Goal: Task Accomplishment & Management: Manage account settings

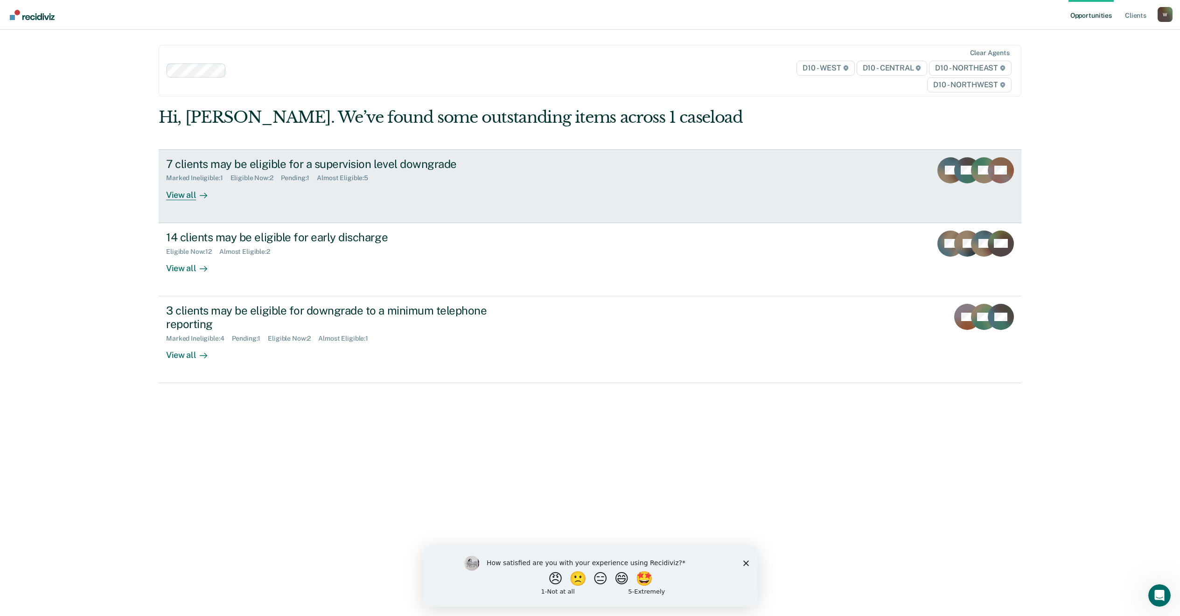
click at [185, 194] on div "View all" at bounding box center [192, 191] width 52 height 18
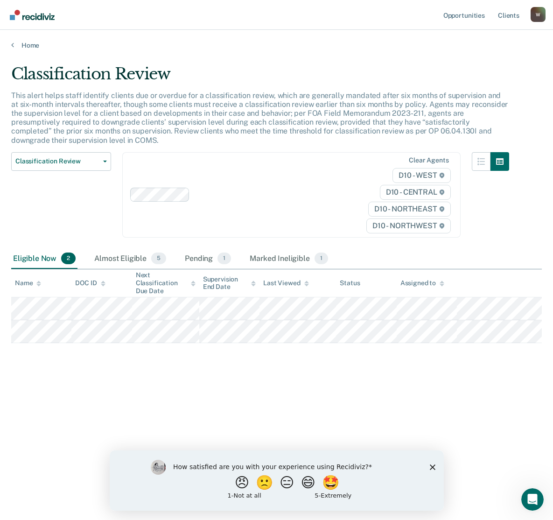
click at [0, 309] on main "Classification Review This alert helps staff identify clients due or overdue fo…" at bounding box center [276, 282] width 553 height 467
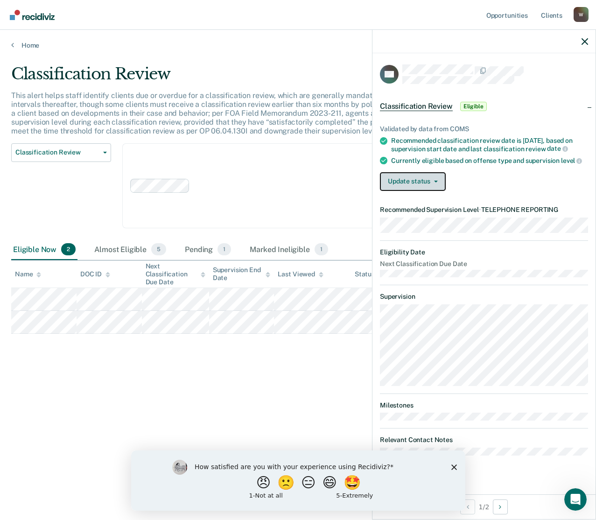
click at [434, 181] on icon "button" at bounding box center [436, 182] width 4 height 2
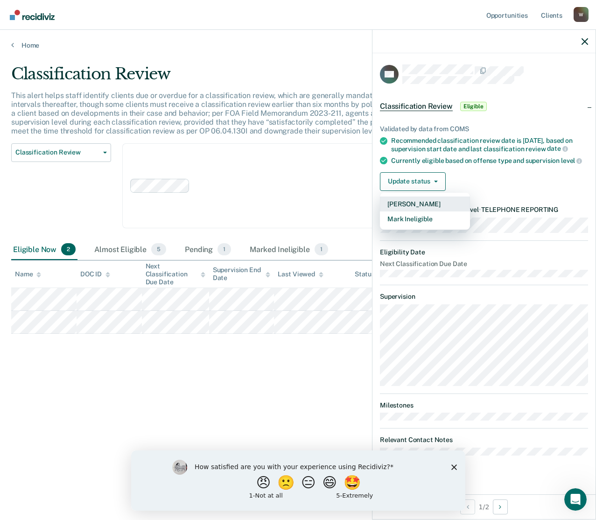
click at [432, 202] on button "[PERSON_NAME]" at bounding box center [425, 203] width 90 height 15
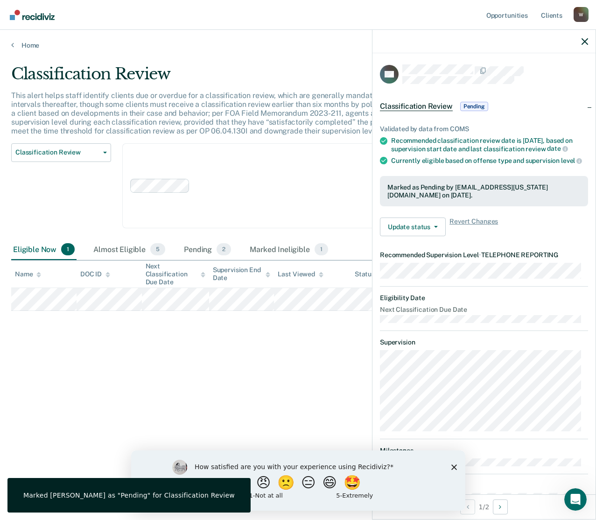
click at [455, 466] on icon "Close survey" at bounding box center [454, 467] width 6 height 6
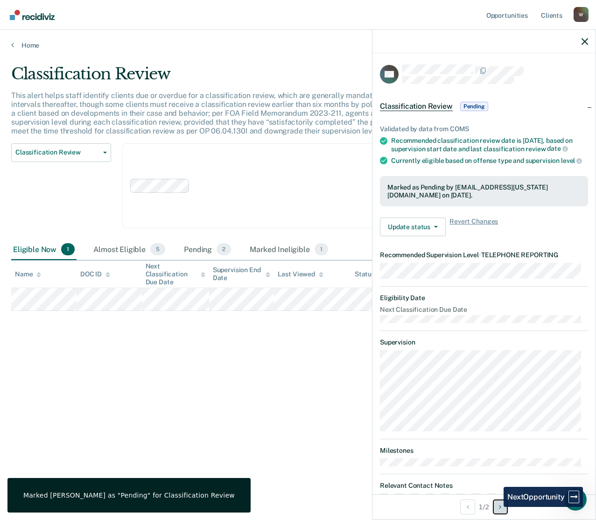
click at [497, 505] on button "Next Opportunity" at bounding box center [500, 506] width 15 height 15
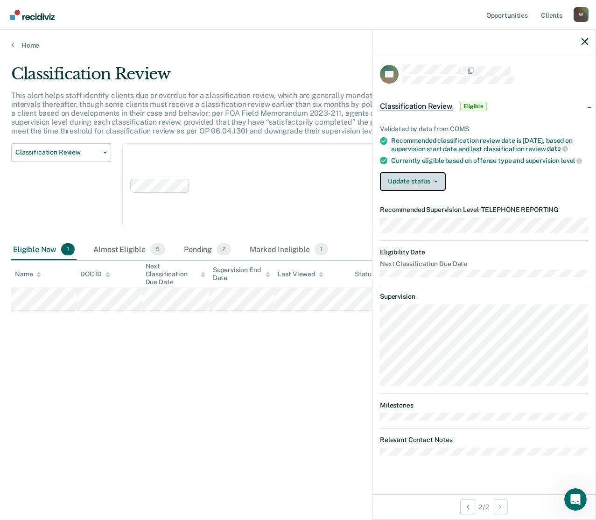
click at [437, 185] on button "Update status" at bounding box center [413, 181] width 66 height 19
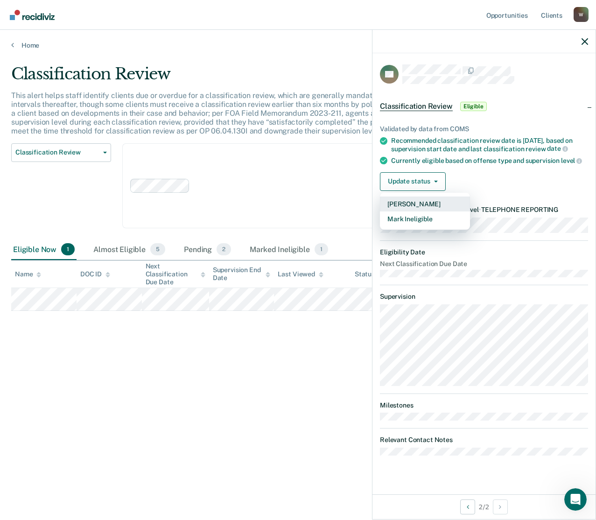
click at [422, 202] on button "[PERSON_NAME]" at bounding box center [425, 203] width 90 height 15
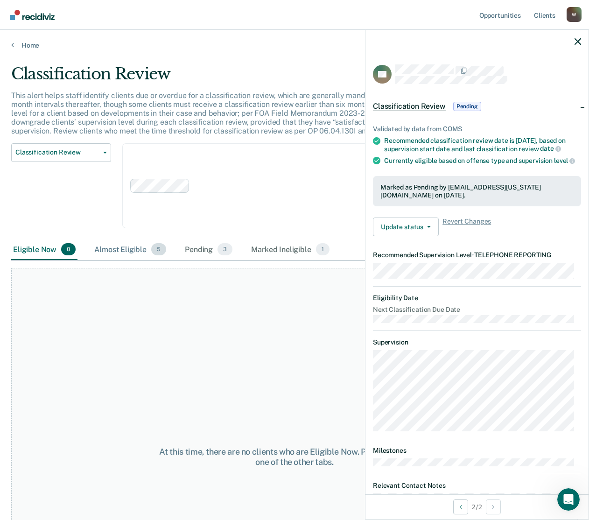
click at [129, 251] on div "Almost Eligible 5" at bounding box center [130, 249] width 76 height 21
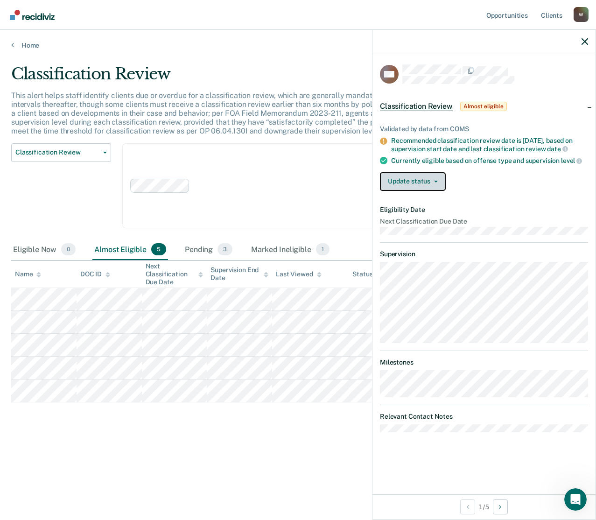
click at [431, 181] on span "button" at bounding box center [433, 182] width 7 height 2
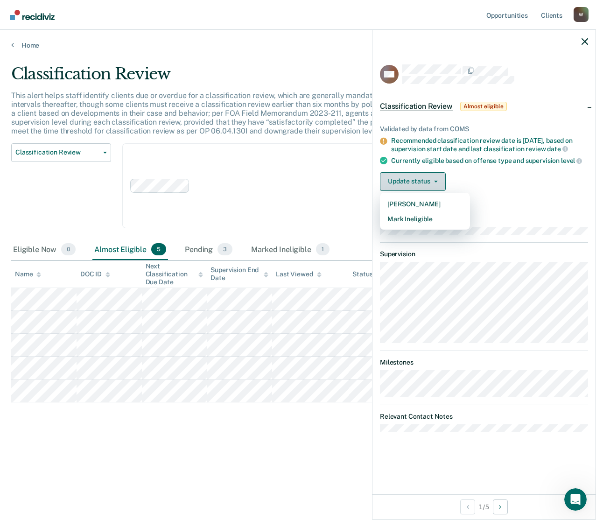
click at [431, 181] on span "button" at bounding box center [433, 182] width 7 height 2
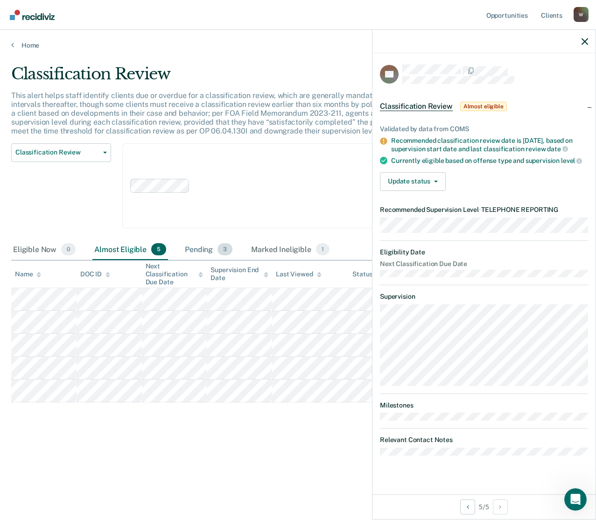
click at [190, 247] on div "Pending 3" at bounding box center [208, 249] width 51 height 21
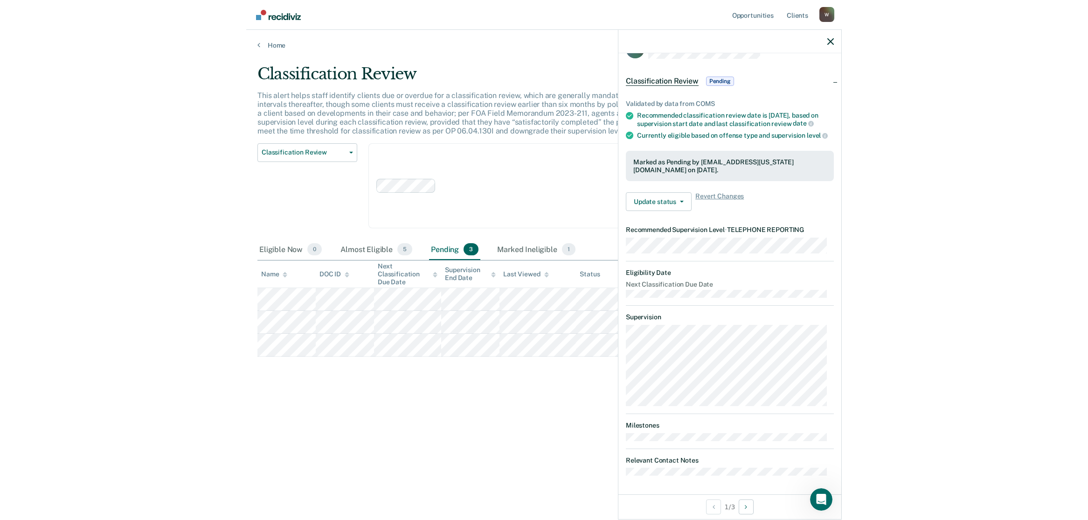
scroll to position [32, 0]
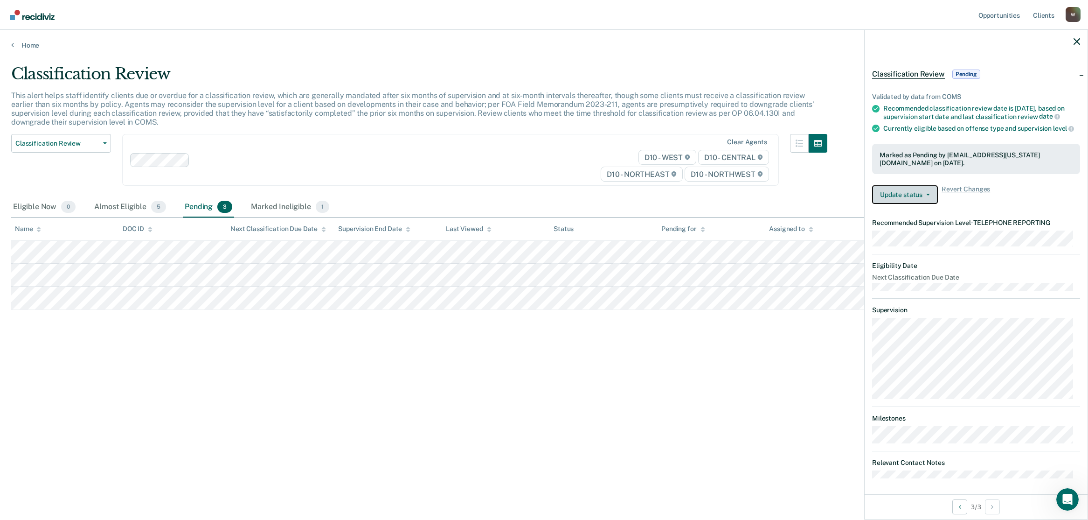
click at [923, 204] on button "Update status" at bounding box center [905, 194] width 66 height 19
click at [913, 224] on button "Revert from Pending" at bounding box center [917, 216] width 90 height 15
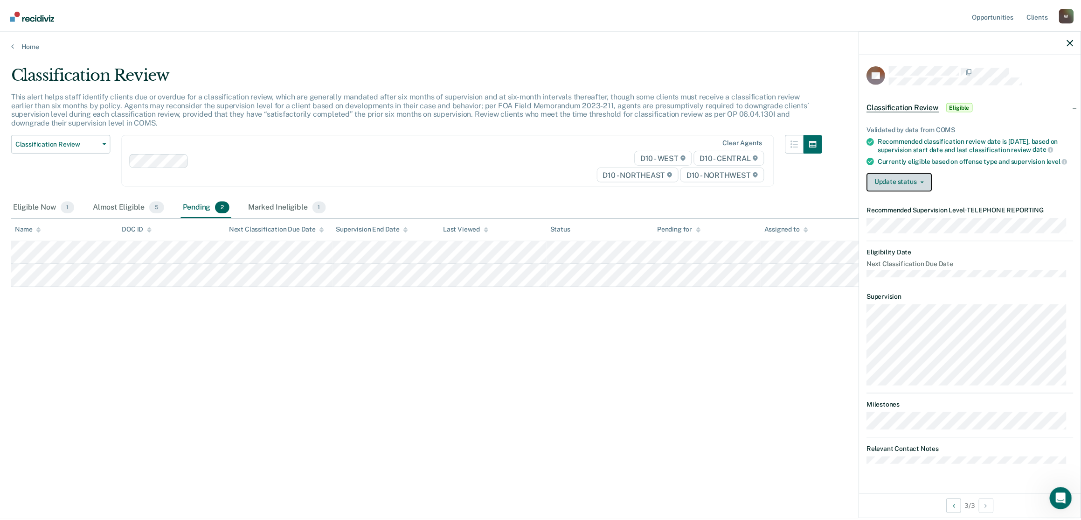
scroll to position [4, 0]
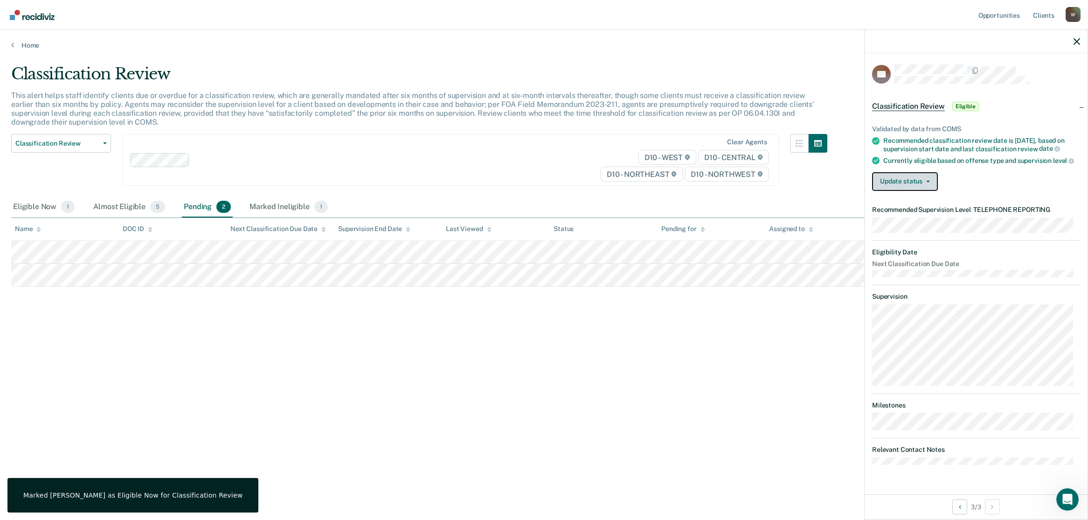
click at [921, 188] on button "Update status" at bounding box center [905, 181] width 66 height 19
click at [914, 211] on button "[PERSON_NAME]" at bounding box center [917, 203] width 90 height 15
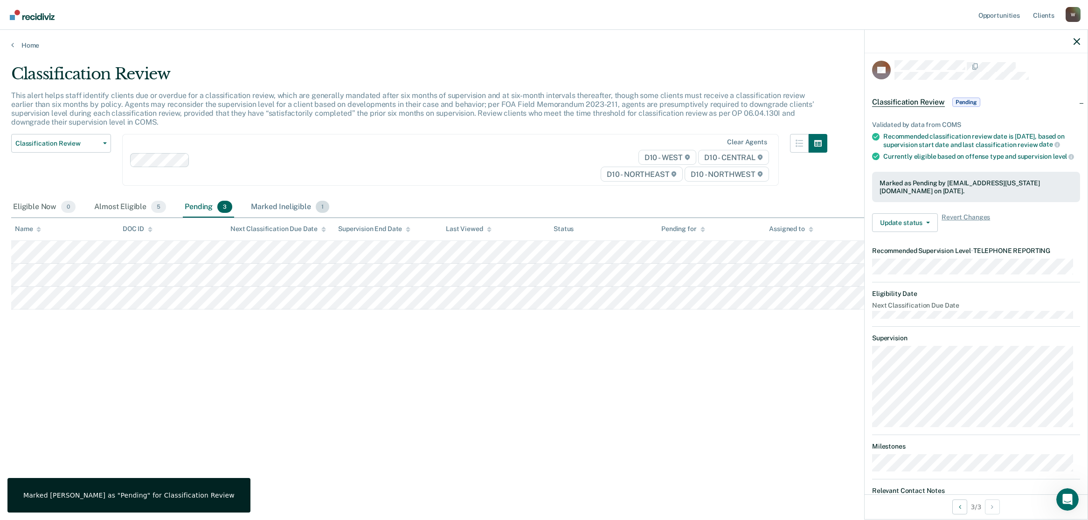
click at [298, 208] on div "Marked Ineligible 1" at bounding box center [290, 207] width 82 height 21
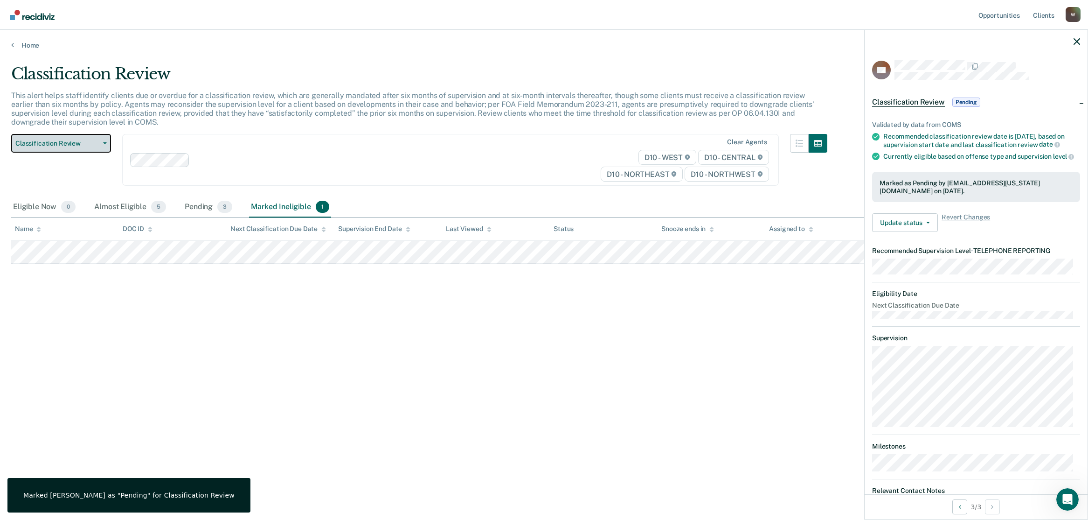
click at [107, 143] on button "Classification Review" at bounding box center [61, 143] width 100 height 19
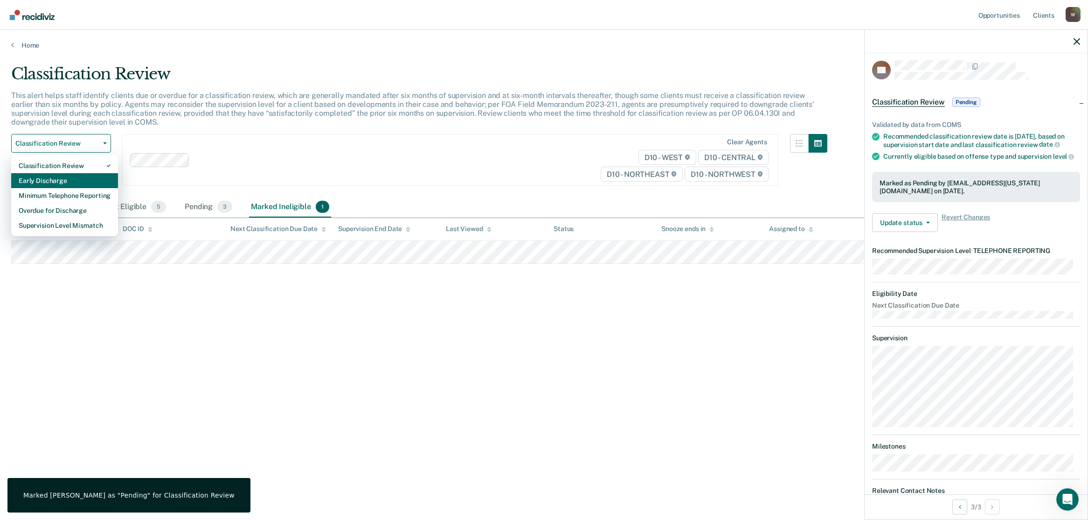
click at [80, 180] on div "Early Discharge" at bounding box center [65, 180] width 92 height 15
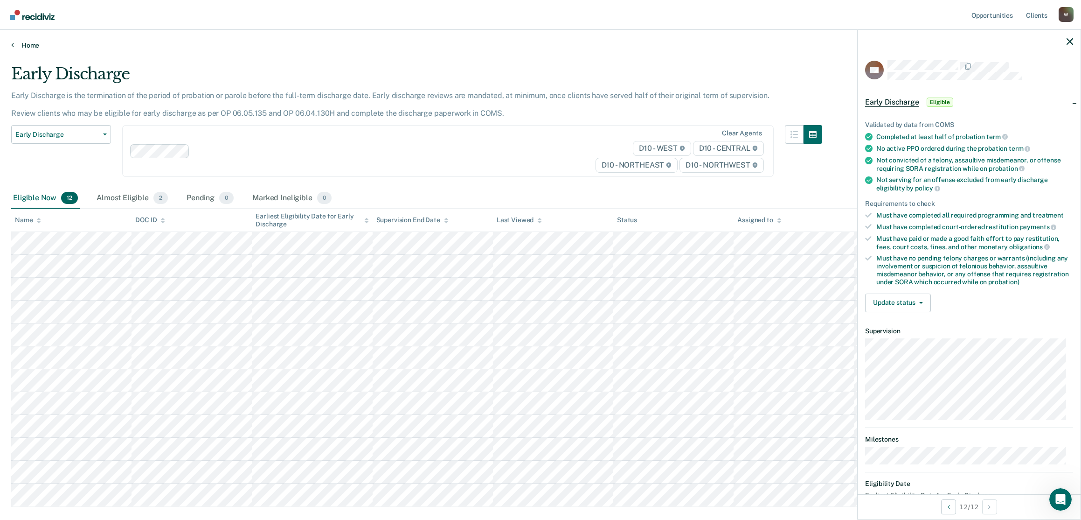
click at [30, 45] on link "Home" at bounding box center [540, 45] width 1059 height 8
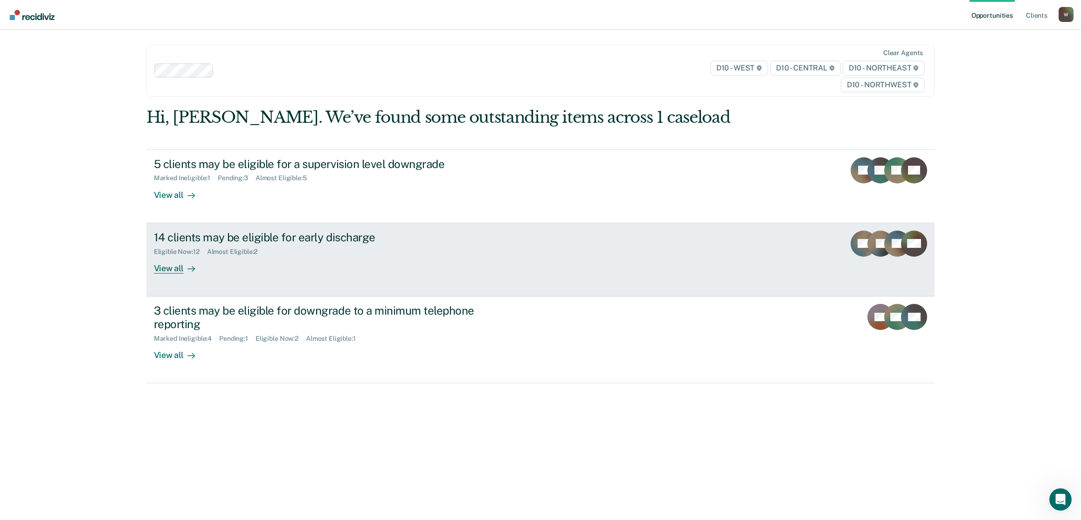
click at [167, 269] on div "View all" at bounding box center [180, 264] width 52 height 18
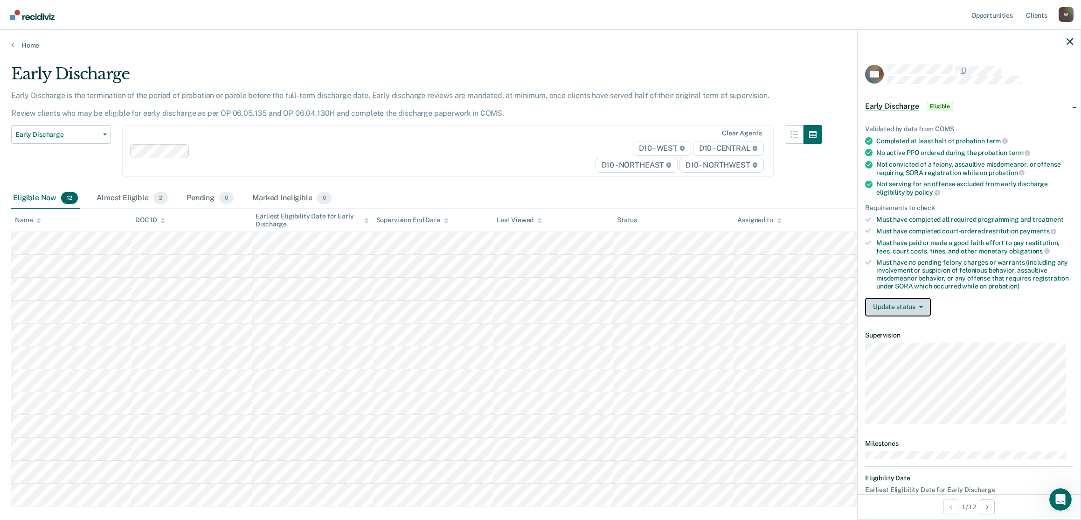
click at [921, 309] on button "Update status" at bounding box center [898, 307] width 66 height 19
click at [920, 342] on button "Mark Ineligible" at bounding box center [910, 344] width 90 height 15
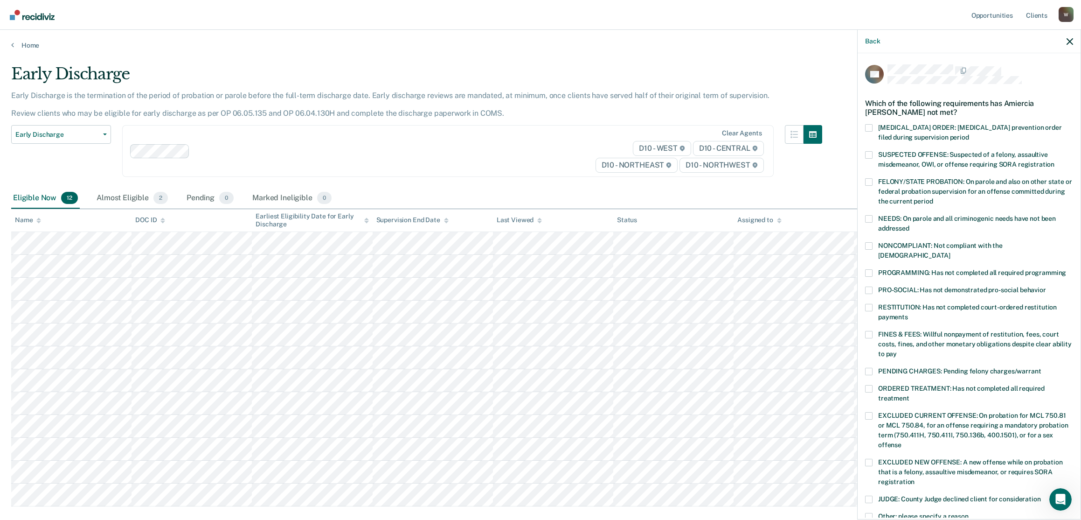
click at [602, 51] on main "Early Discharge Early Discharge is the termination of the period of probation o…" at bounding box center [540, 309] width 1081 height 521
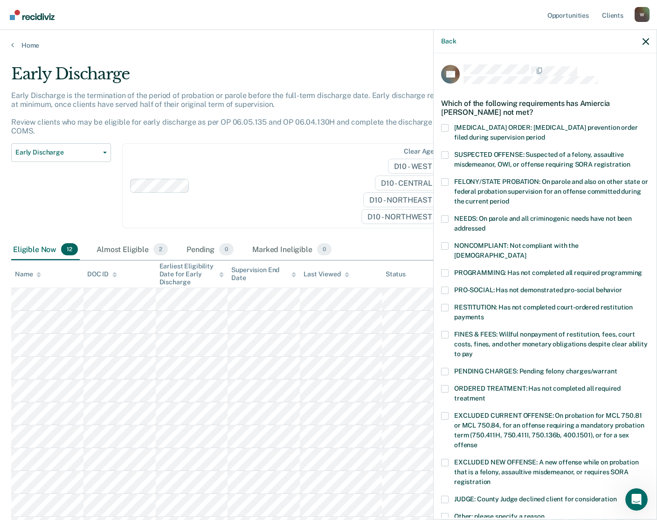
click at [448, 250] on label "NONCOMPLIANT: Not compliant with the [DEMOGRAPHIC_DATA]" at bounding box center [545, 252] width 208 height 20
click at [526, 252] on input "NONCOMPLIANT: Not compliant with the [DEMOGRAPHIC_DATA]" at bounding box center [526, 252] width 0 height 0
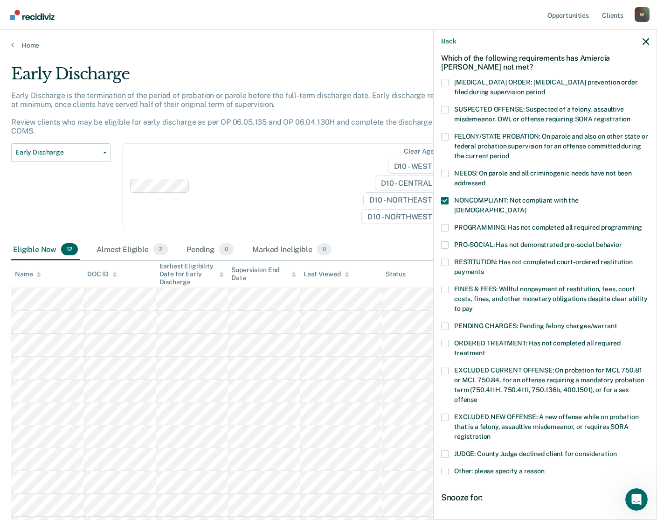
scroll to position [140, 0]
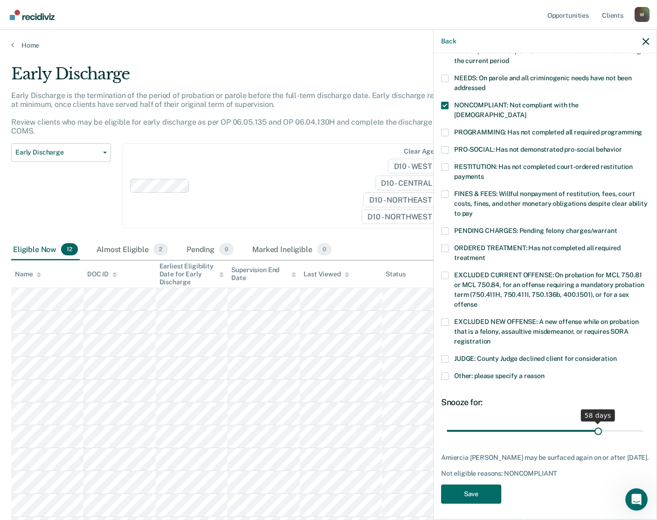
drag, startPoint x: 522, startPoint y: 421, endPoint x: 593, endPoint y: 419, distance: 71.4
type input "58"
click at [593, 422] on input "range" at bounding box center [545, 430] width 197 height 16
click at [481, 492] on button "Save" at bounding box center [471, 493] width 60 height 19
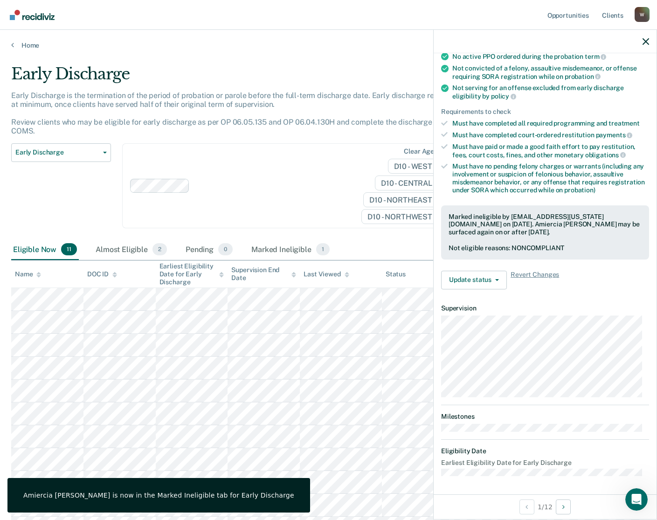
scroll to position [36, 0]
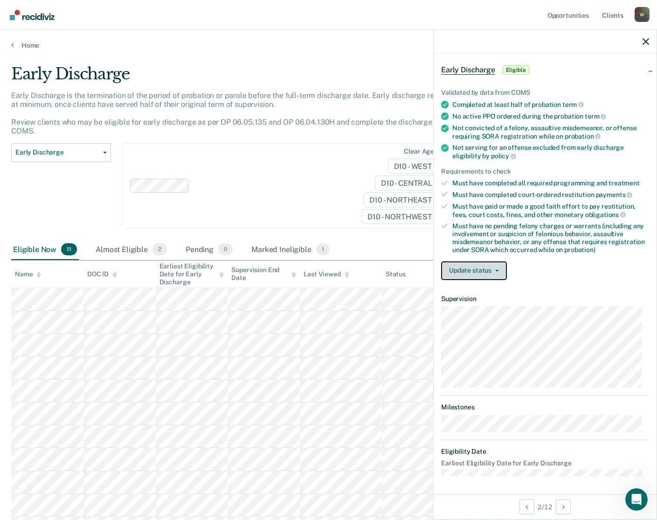
click at [481, 271] on button "Update status" at bounding box center [474, 270] width 66 height 19
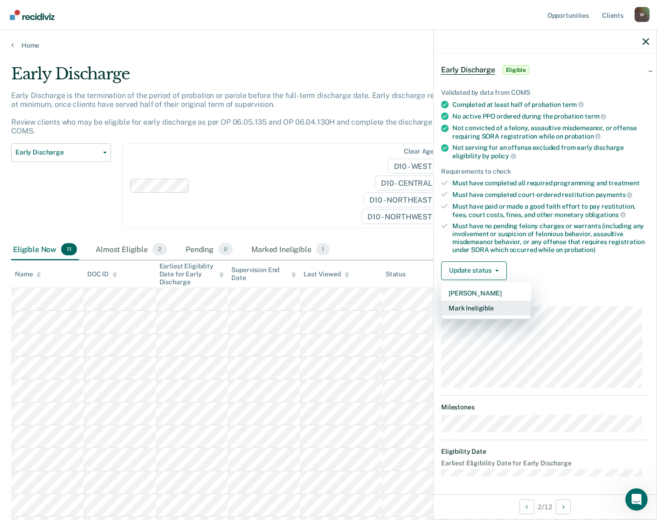
click at [480, 307] on button "Mark Ineligible" at bounding box center [486, 307] width 90 height 15
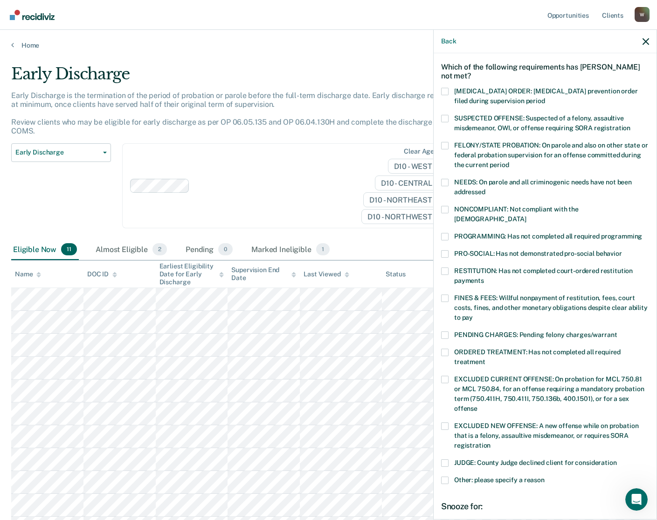
click at [446, 267] on span at bounding box center [444, 270] width 7 height 7
click at [484, 277] on input "RESTITUTION: Has not completed court-ordered restitution payments" at bounding box center [484, 277] width 0 height 0
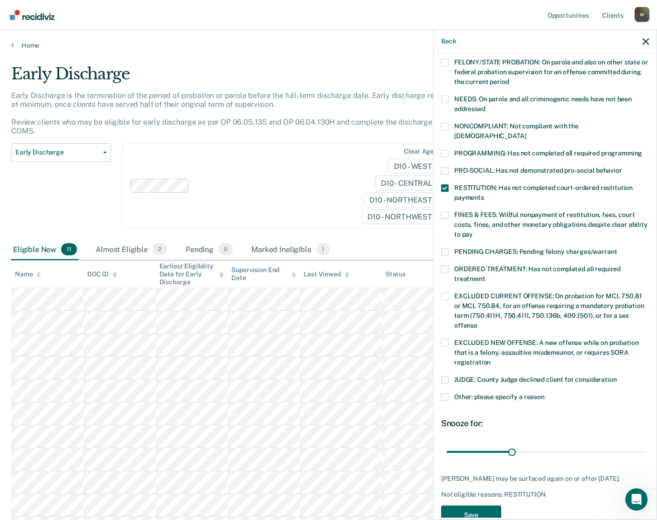
scroll to position [140, 0]
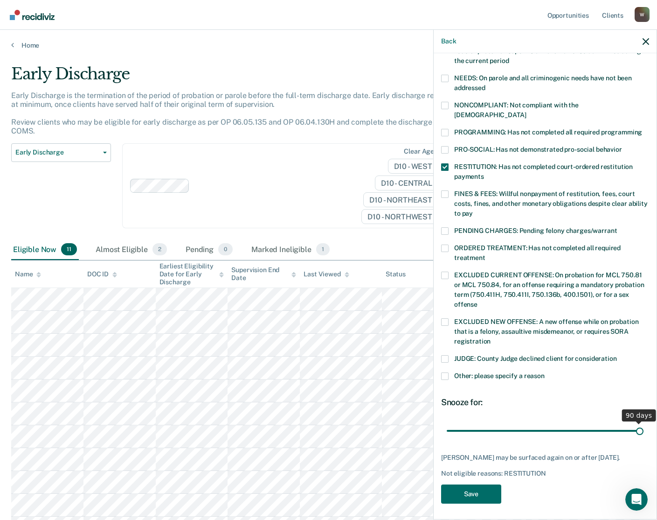
drag, startPoint x: 513, startPoint y: 420, endPoint x: 636, endPoint y: 421, distance: 123.2
type input "90"
click at [636, 422] on input "range" at bounding box center [545, 430] width 197 height 16
click at [487, 489] on button "Save" at bounding box center [471, 493] width 60 height 19
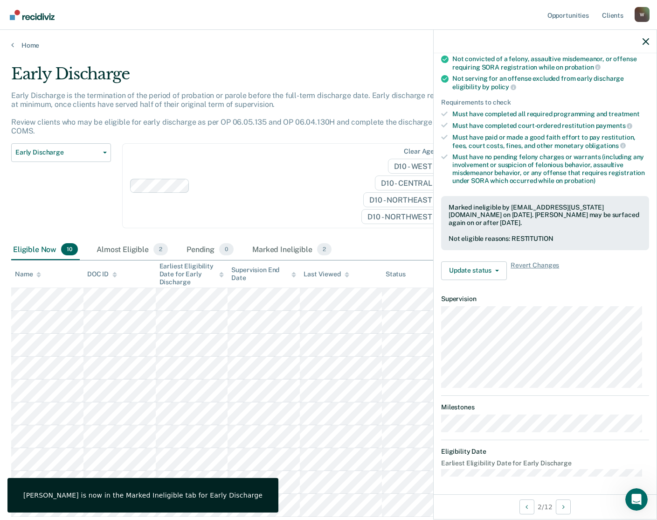
scroll to position [27, 0]
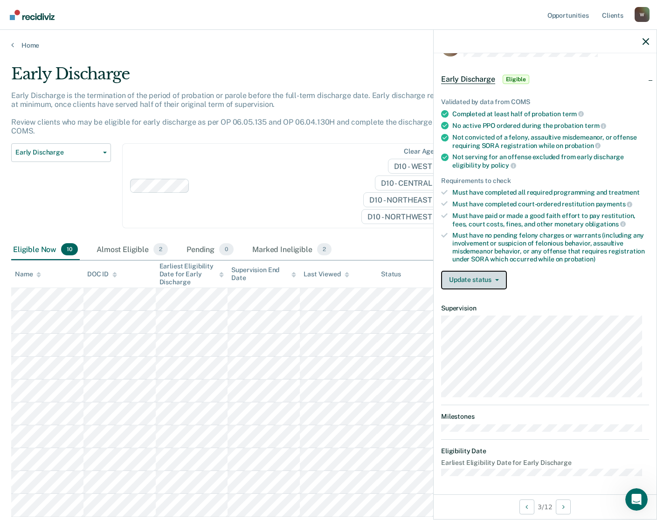
click at [474, 278] on button "Update status" at bounding box center [474, 280] width 66 height 19
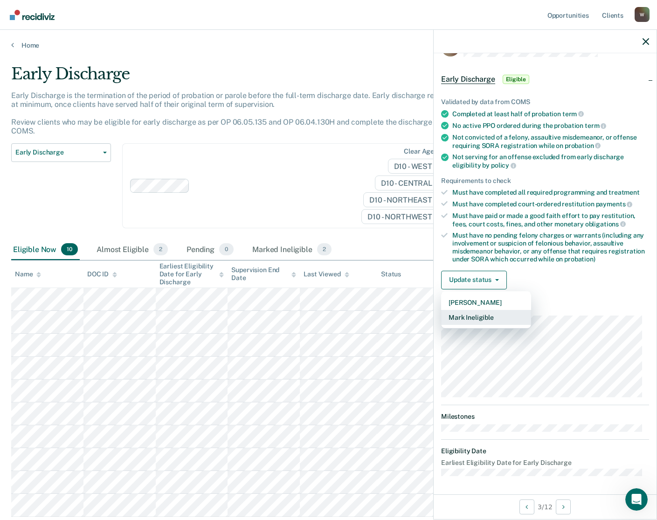
click at [478, 317] on button "Mark Ineligible" at bounding box center [486, 317] width 90 height 15
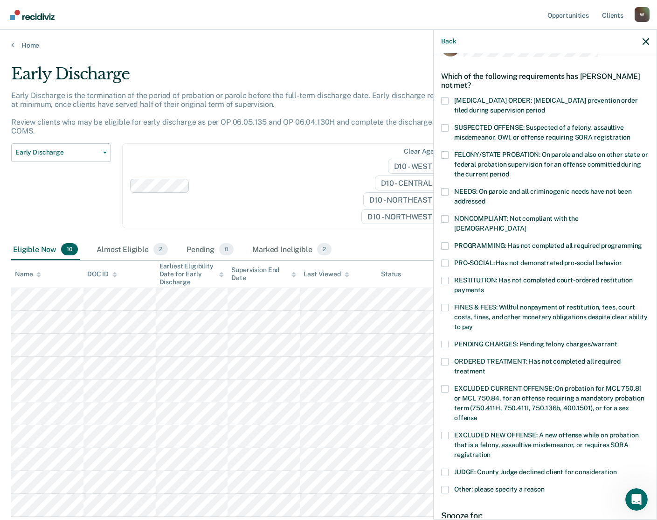
click at [439, 216] on div "JM Which of the following requirements has [PERSON_NAME] not met? [MEDICAL_DATA…" at bounding box center [545, 285] width 223 height 464
click at [446, 218] on span at bounding box center [444, 218] width 7 height 7
click at [526, 225] on input "NONCOMPLIANT: Not compliant with the [DEMOGRAPHIC_DATA]" at bounding box center [526, 225] width 0 height 0
click at [445, 242] on span at bounding box center [444, 245] width 7 height 7
click at [642, 242] on input "PROGRAMMING: Has not completed all required programming" at bounding box center [642, 242] width 0 height 0
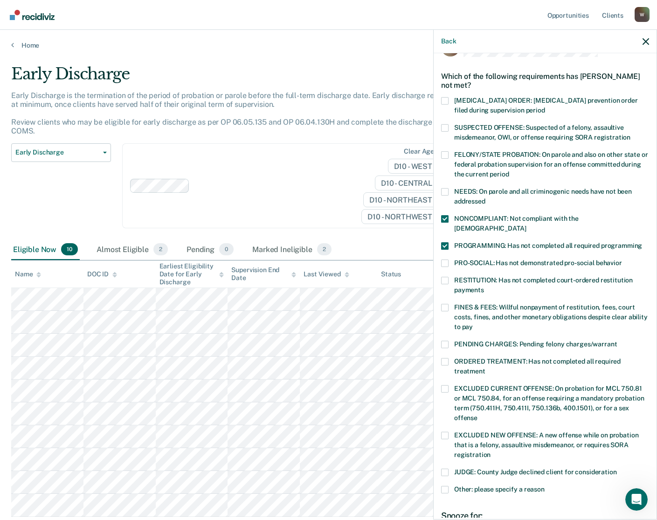
click at [446, 304] on span at bounding box center [444, 307] width 7 height 7
click at [473, 323] on input "FINES & FEES: Willful nonpayment of restitution, fees, court costs, fines, and …" at bounding box center [473, 323] width 0 height 0
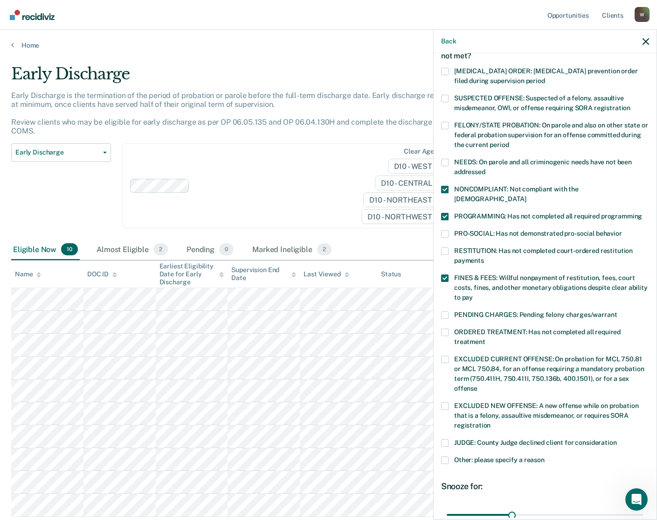
scroll to position [140, 0]
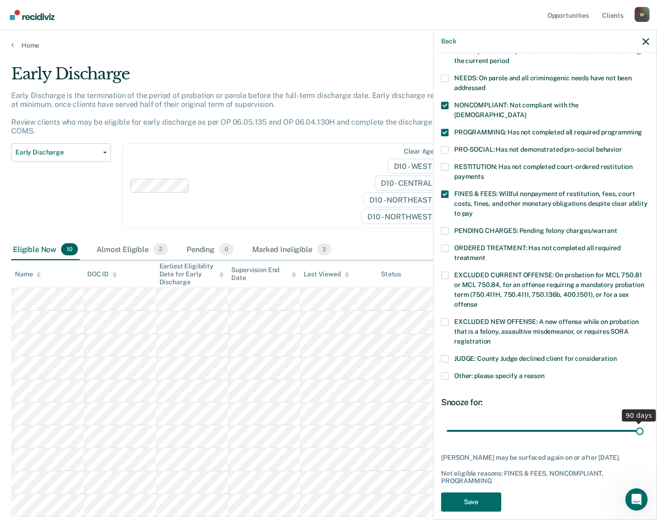
drag, startPoint x: 512, startPoint y: 421, endPoint x: 670, endPoint y: 401, distance: 159.9
type input "90"
click at [644, 422] on input "range" at bounding box center [545, 430] width 197 height 16
click at [474, 501] on button "Save" at bounding box center [471, 501] width 60 height 19
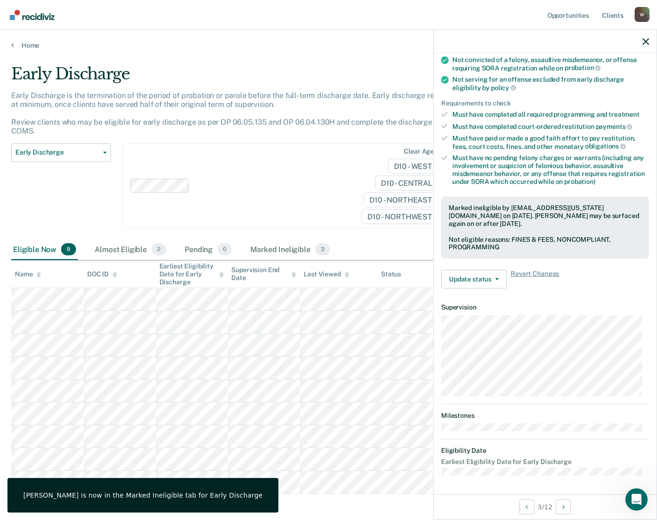
scroll to position [46, 0]
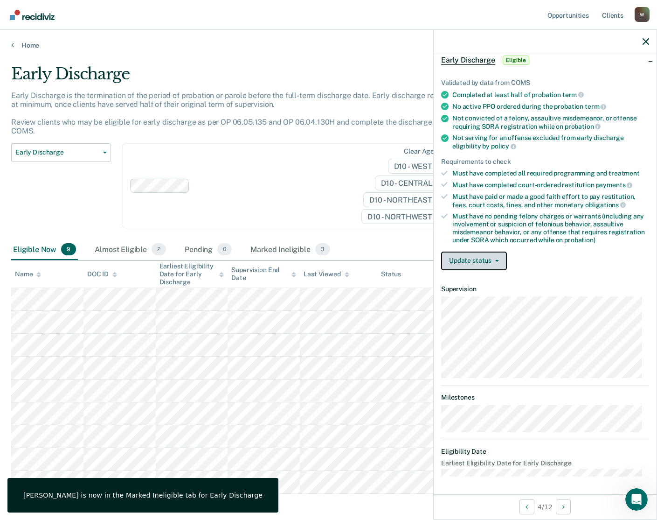
click at [480, 256] on button "Update status" at bounding box center [474, 260] width 66 height 19
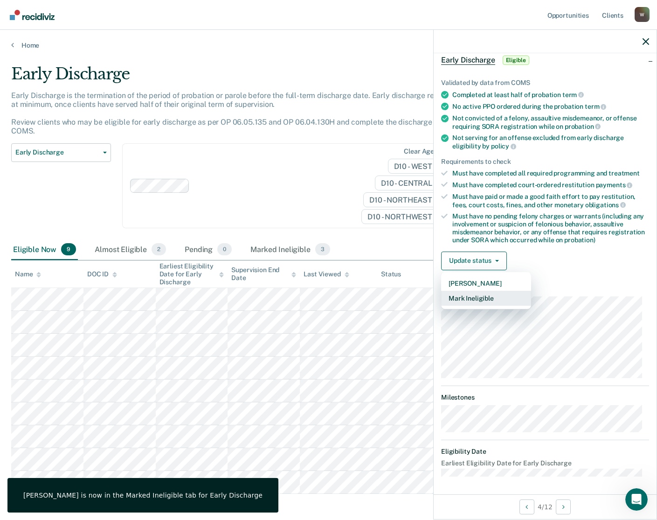
click at [491, 296] on button "Mark Ineligible" at bounding box center [486, 298] width 90 height 15
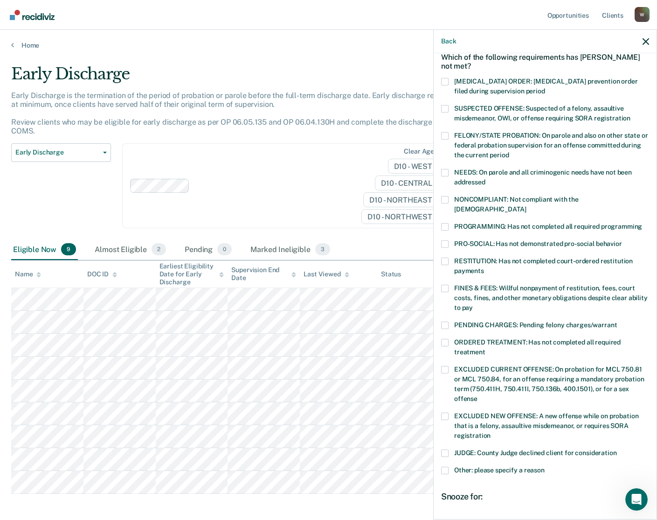
click at [446, 321] on span at bounding box center [444, 324] width 7 height 7
click at [617, 321] on input "PENDING CHARGES: Pending felony charges/warrant" at bounding box center [617, 321] width 0 height 0
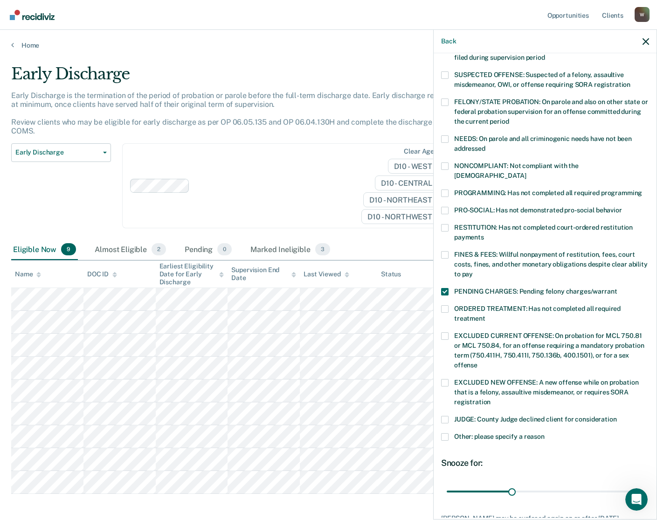
scroll to position [132, 0]
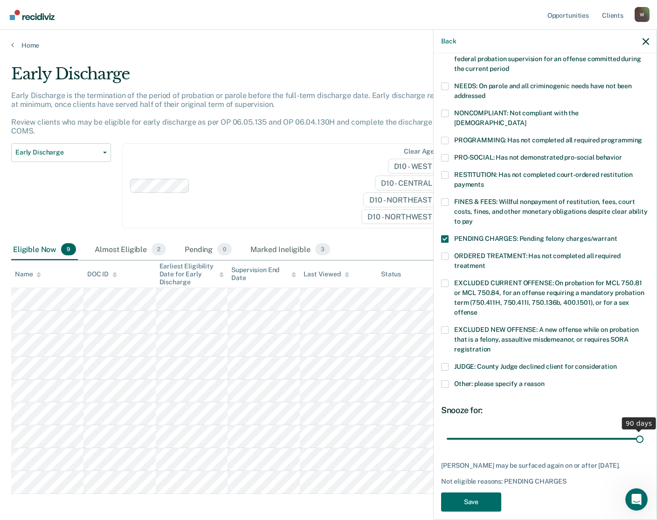
drag, startPoint x: 512, startPoint y: 428, endPoint x: 670, endPoint y: 437, distance: 158.9
type input "90"
click at [644, 437] on input "range" at bounding box center [545, 438] width 197 height 16
click at [467, 494] on button "Save" at bounding box center [471, 501] width 60 height 19
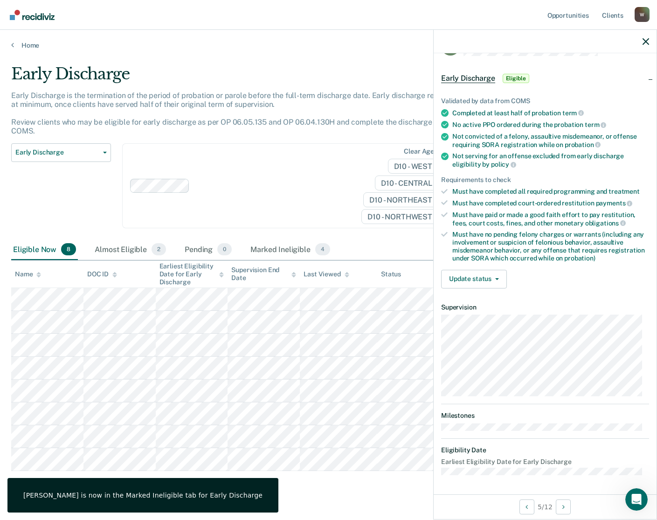
scroll to position [27, 0]
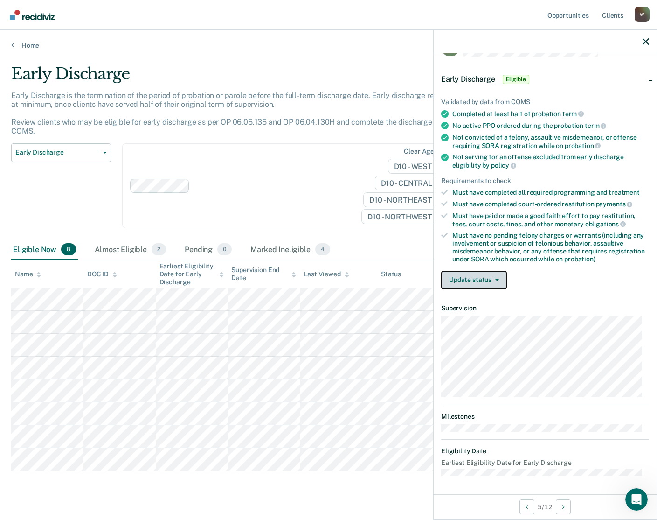
click at [471, 277] on button "Update status" at bounding box center [474, 280] width 66 height 19
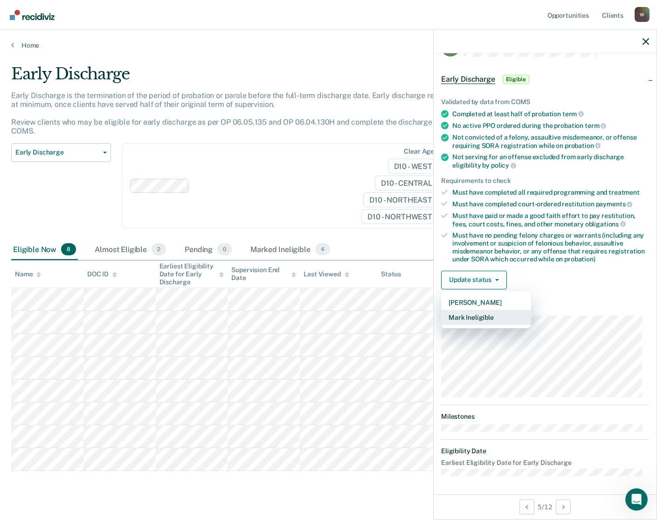
click at [473, 314] on button "Mark Ineligible" at bounding box center [486, 317] width 90 height 15
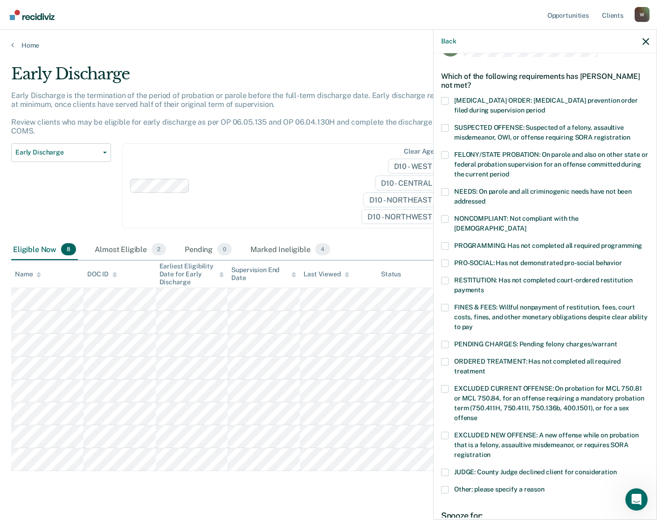
click at [445, 218] on span at bounding box center [444, 218] width 7 height 7
click at [526, 225] on input "NONCOMPLIANT: Not compliant with the [DEMOGRAPHIC_DATA]" at bounding box center [526, 225] width 0 height 0
click at [449, 242] on label "PROGRAMMING: Has not completed all required programming" at bounding box center [545, 247] width 208 height 10
click at [642, 242] on input "PROGRAMMING: Has not completed all required programming" at bounding box center [642, 242] width 0 height 0
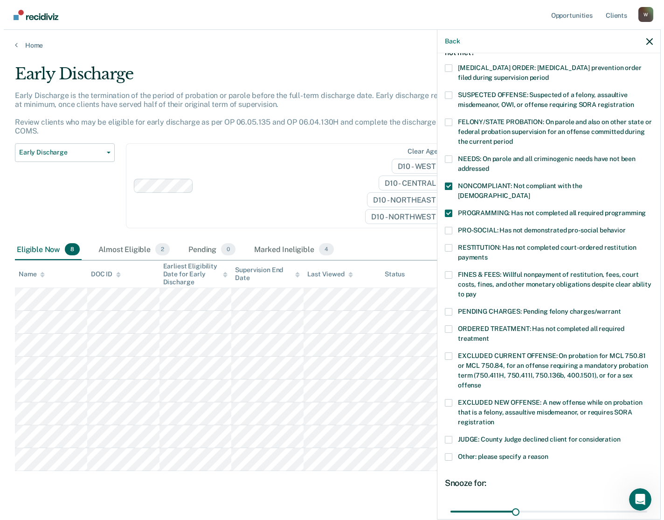
scroll to position [140, 0]
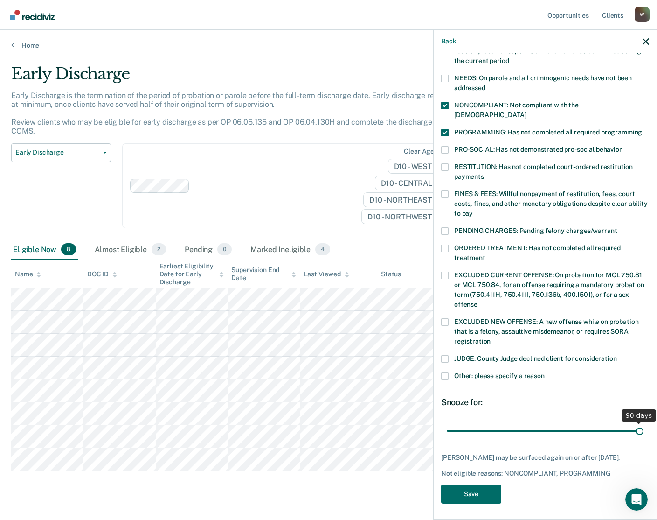
drag, startPoint x: 513, startPoint y: 420, endPoint x: 632, endPoint y: 422, distance: 119.0
type input "90"
click at [632, 422] on input "range" at bounding box center [545, 430] width 197 height 16
click at [472, 492] on button "Save" at bounding box center [471, 493] width 60 height 19
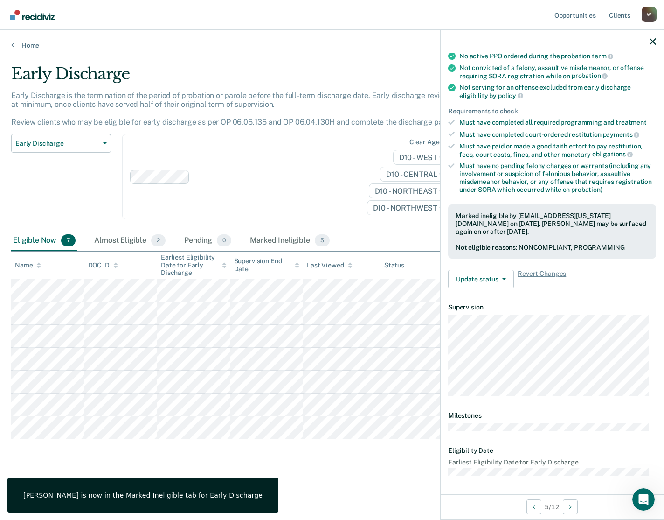
scroll to position [46, 0]
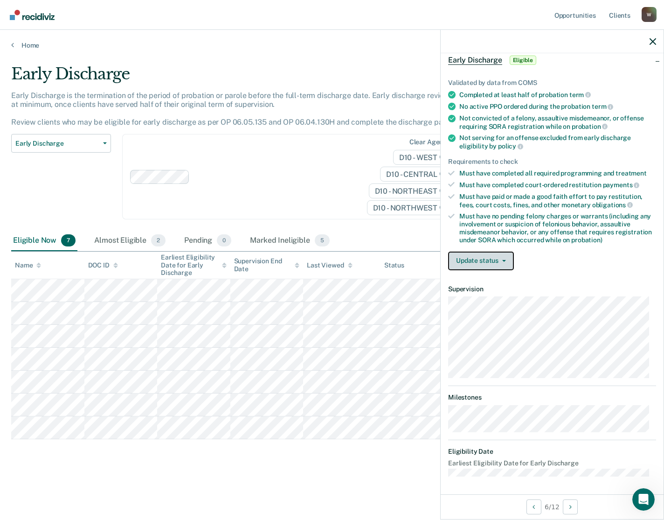
click at [493, 259] on button "Update status" at bounding box center [481, 260] width 66 height 19
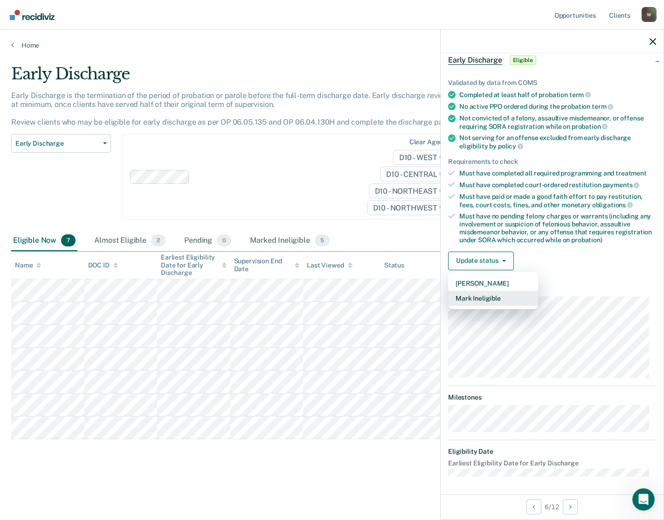
click at [490, 297] on button "Mark Ineligible" at bounding box center [493, 298] width 90 height 15
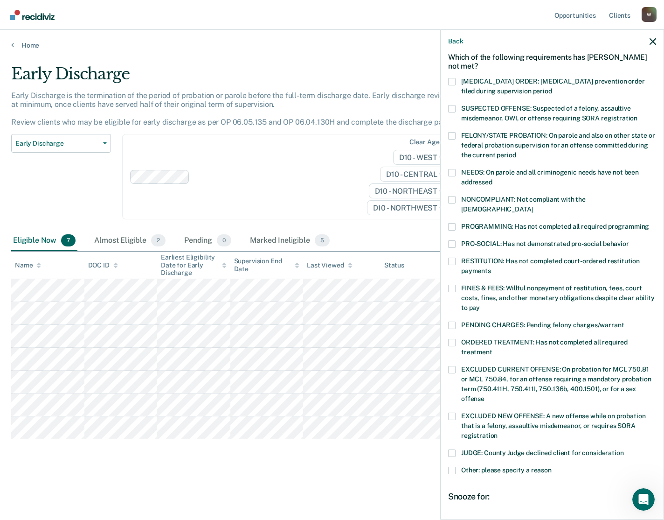
click at [451, 197] on span at bounding box center [451, 199] width 7 height 7
click at [533, 206] on input "NONCOMPLIANT: Not compliant with the [DEMOGRAPHIC_DATA]" at bounding box center [533, 206] width 0 height 0
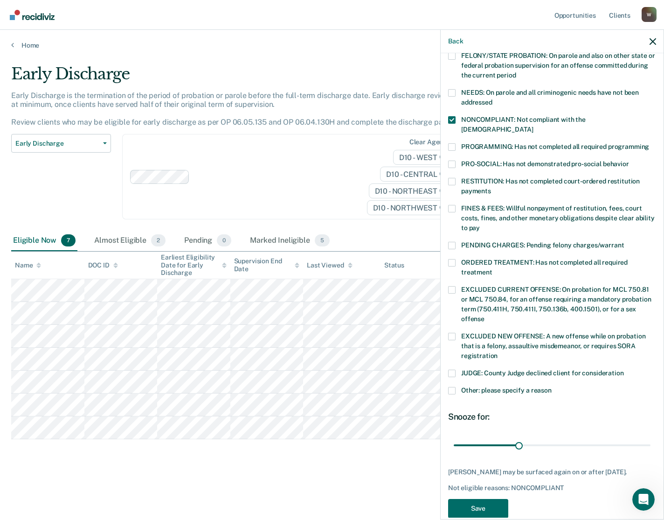
scroll to position [132, 0]
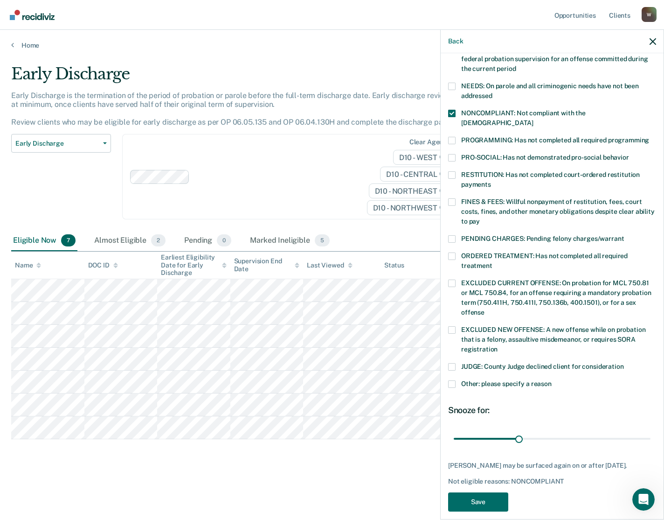
click at [454, 380] on span at bounding box center [451, 383] width 7 height 7
click at [552, 380] on input "Other: please specify a reason" at bounding box center [552, 380] width 0 height 0
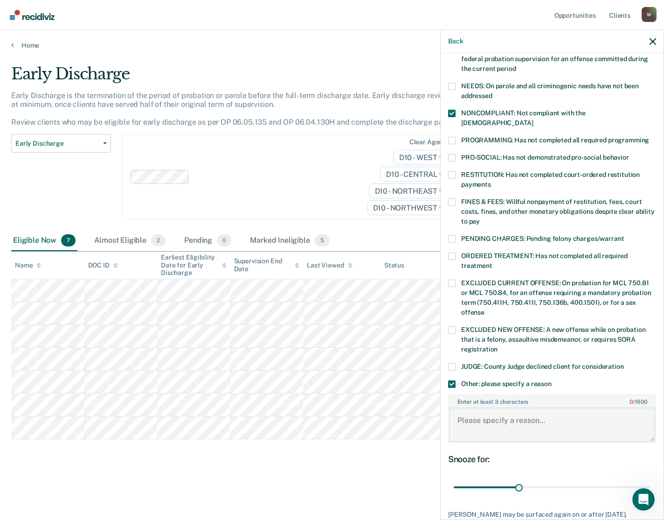
click at [483, 410] on textarea "Enter at least 3 characters 0 / 1600" at bounding box center [552, 424] width 206 height 35
type textarea "FT complete required csw"
drag, startPoint x: 518, startPoint y: 474, endPoint x: 669, endPoint y: 452, distance: 152.4
type input "90"
click at [651, 479] on input "range" at bounding box center [552, 487] width 197 height 16
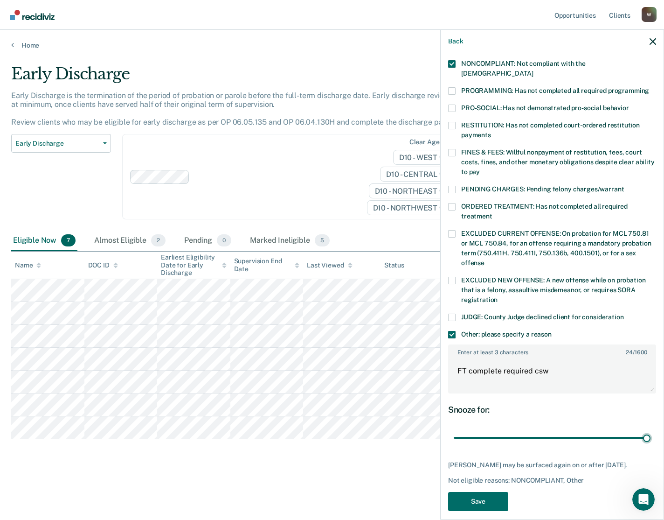
scroll to position [189, 0]
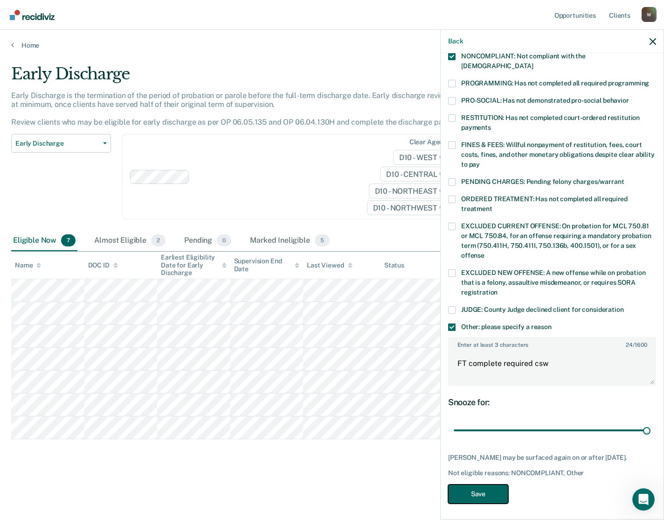
click at [473, 488] on button "Save" at bounding box center [478, 493] width 60 height 19
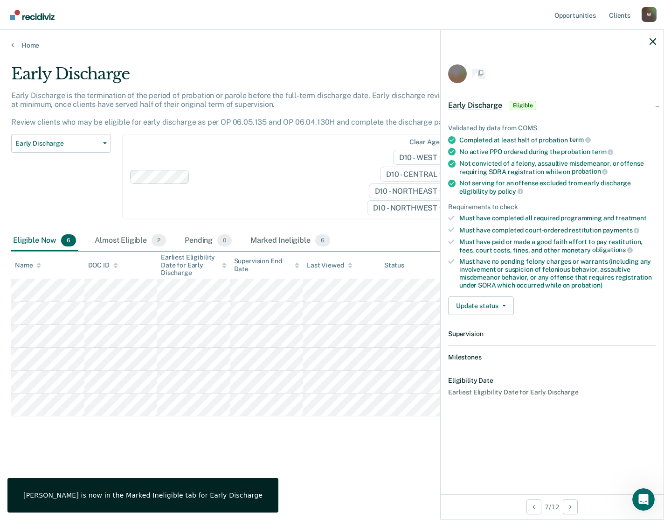
scroll to position [46, 0]
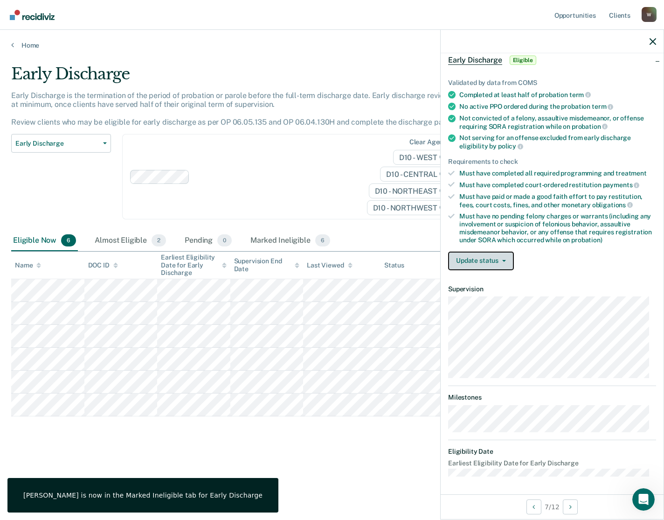
click at [488, 258] on button "Update status" at bounding box center [481, 260] width 66 height 19
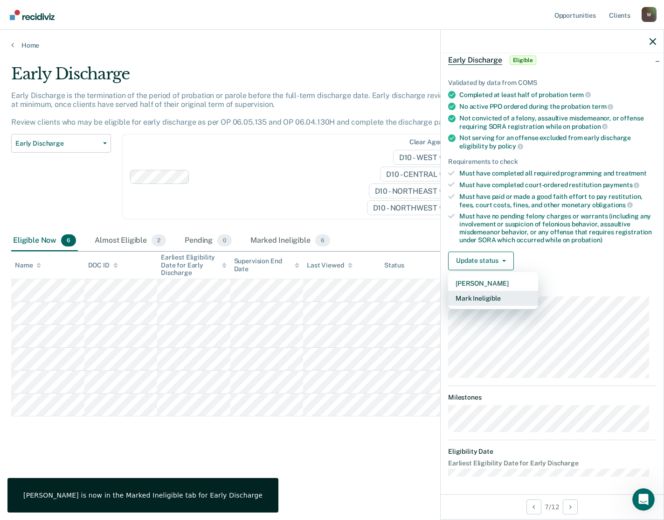
click at [492, 296] on button "Mark Ineligible" at bounding box center [493, 298] width 90 height 15
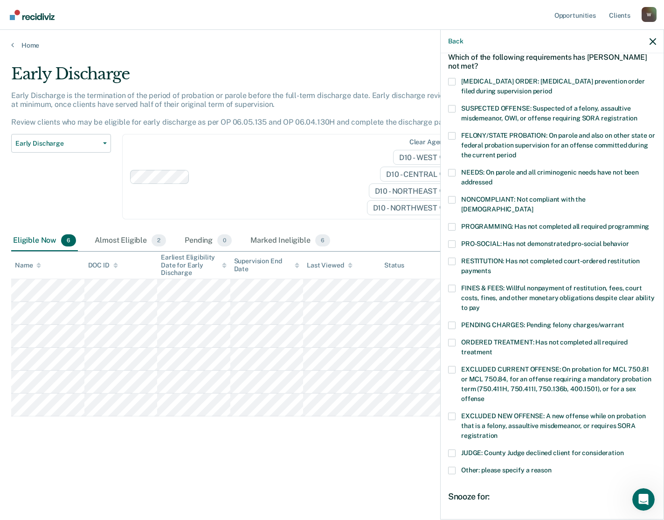
click at [452, 200] on span at bounding box center [451, 199] width 7 height 7
click at [533, 206] on input "NONCOMPLIANT: Not compliant with the [DEMOGRAPHIC_DATA]" at bounding box center [533, 206] width 0 height 0
click at [451, 223] on span at bounding box center [451, 226] width 7 height 7
click at [649, 223] on input "PROGRAMMING: Has not completed all required programming" at bounding box center [649, 223] width 0 height 0
click at [453, 240] on span at bounding box center [451, 243] width 7 height 7
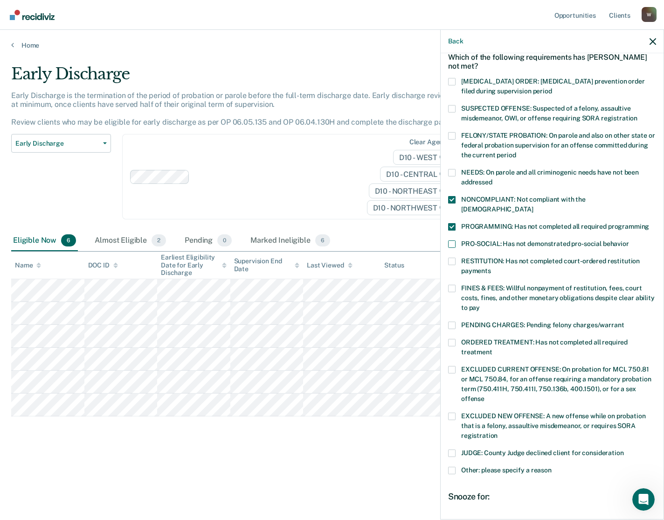
click at [629, 240] on input "PRO-SOCIAL: Has not demonstrated pro-social behavior" at bounding box center [629, 240] width 0 height 0
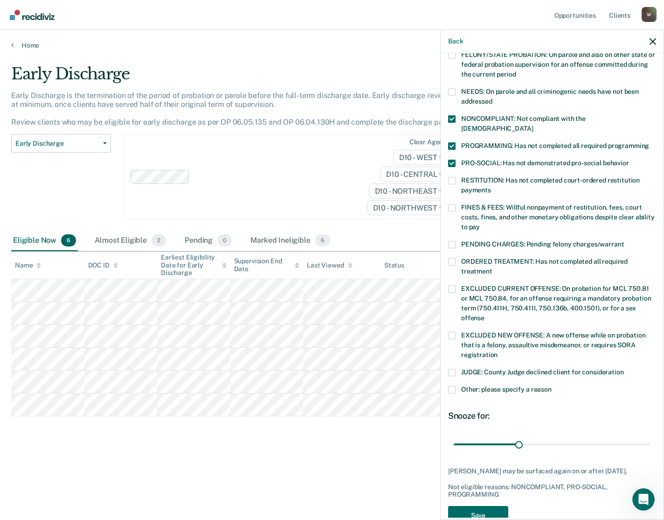
scroll to position [139, 0]
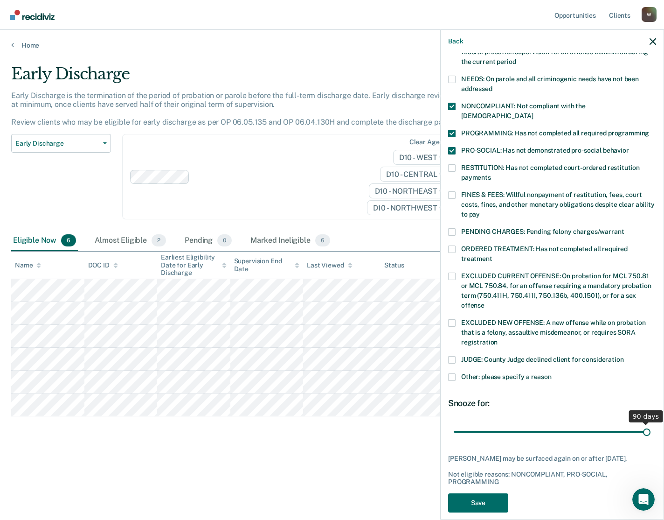
drag, startPoint x: 518, startPoint y: 423, endPoint x: 663, endPoint y: 418, distance: 145.2
type input "90"
click at [651, 423] on input "range" at bounding box center [552, 431] width 197 height 16
click at [502, 501] on button "Save" at bounding box center [478, 502] width 60 height 19
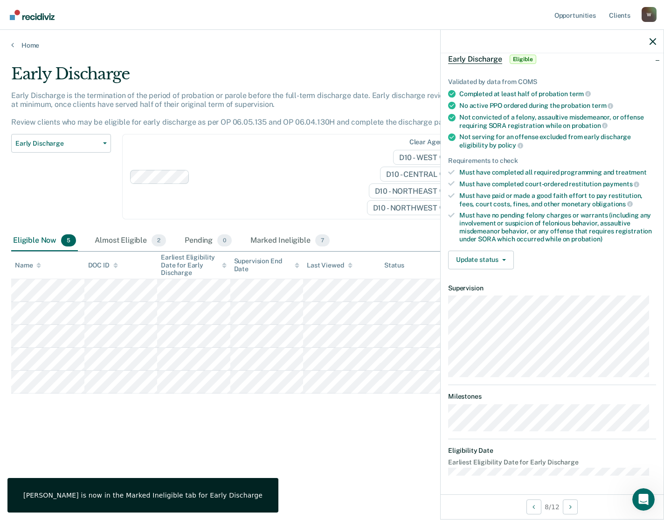
scroll to position [27, 0]
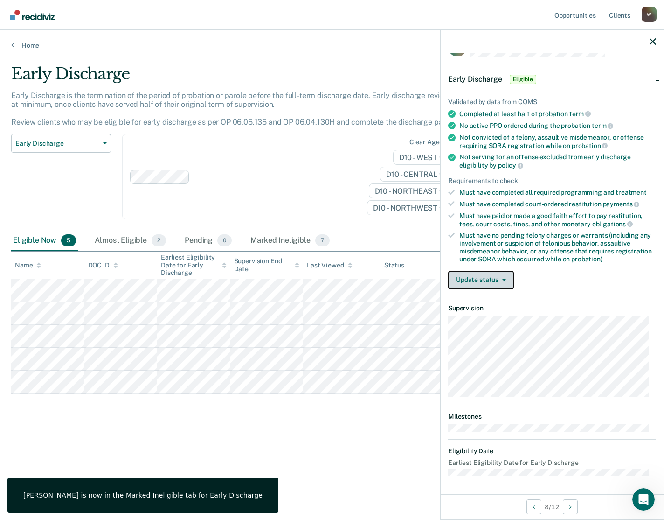
click at [477, 275] on button "Update status" at bounding box center [481, 280] width 66 height 19
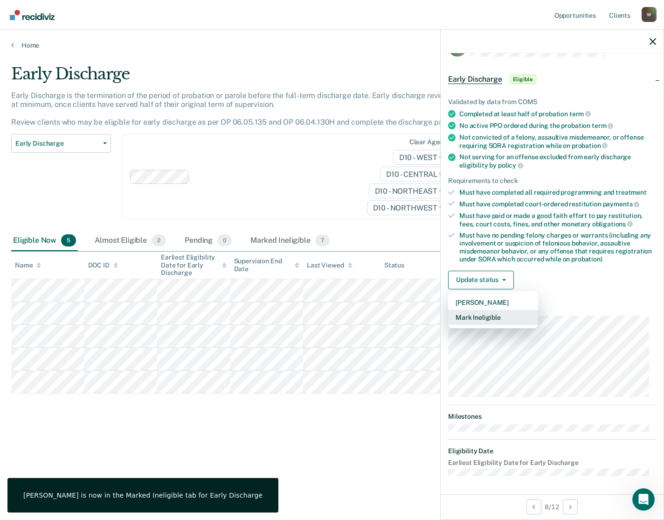
click at [481, 318] on button "Mark Ineligible" at bounding box center [493, 317] width 90 height 15
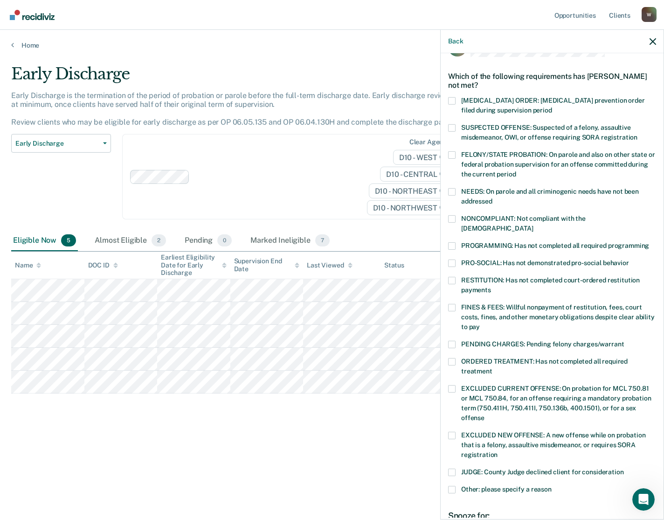
click at [453, 219] on span at bounding box center [451, 218] width 7 height 7
click at [533, 225] on input "NONCOMPLIANT: Not compliant with the [DEMOGRAPHIC_DATA]" at bounding box center [533, 225] width 0 height 0
click at [453, 242] on span at bounding box center [451, 245] width 7 height 7
click at [649, 242] on input "PROGRAMMING: Has not completed all required programming" at bounding box center [649, 242] width 0 height 0
click at [449, 259] on span at bounding box center [451, 262] width 7 height 7
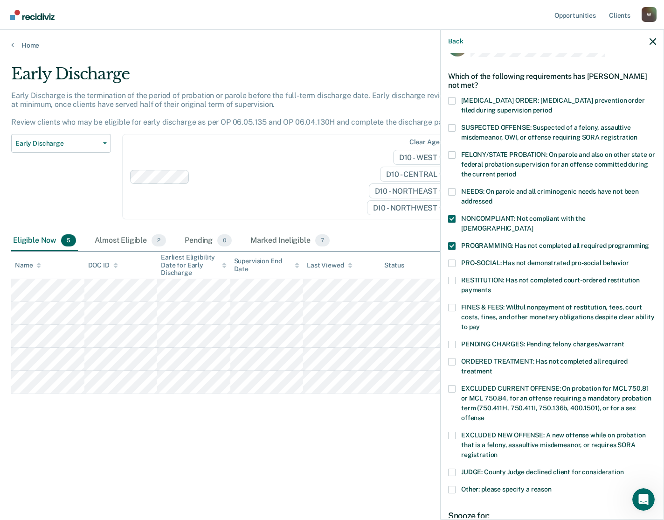
click at [629, 259] on input "PRO-SOCIAL: Has not demonstrated pro-social behavior" at bounding box center [629, 259] width 0 height 0
click at [453, 304] on span at bounding box center [451, 307] width 7 height 7
click at [480, 323] on input "FINES & FEES: Willful nonpayment of restitution, fees, court costs, fines, and …" at bounding box center [480, 323] width 0 height 0
click at [451, 358] on span at bounding box center [451, 361] width 7 height 7
click at [493, 368] on input "ORDERED TREATMENT: Has not completed all required treatment" at bounding box center [493, 368] width 0 height 0
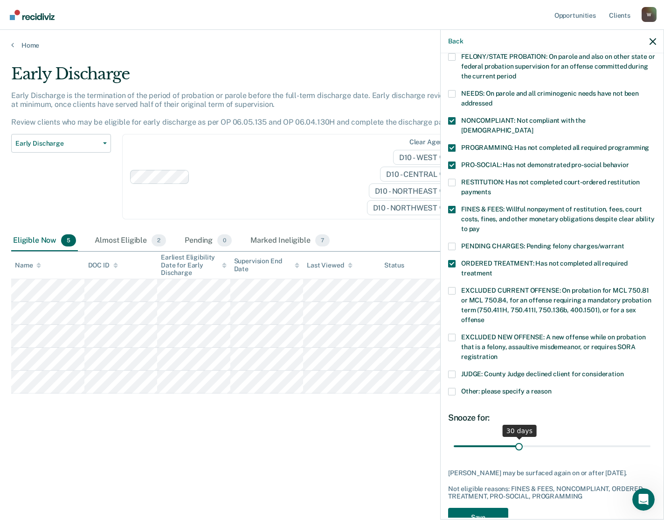
scroll to position [148, 0]
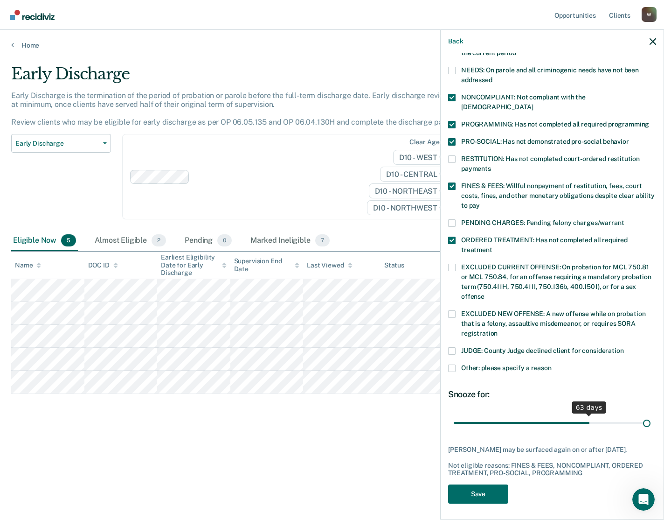
drag, startPoint x: 533, startPoint y: 410, endPoint x: 670, endPoint y: 411, distance: 137.6
type input "90"
click at [651, 414] on input "range" at bounding box center [552, 422] width 197 height 16
click at [495, 490] on button "Save" at bounding box center [478, 493] width 60 height 19
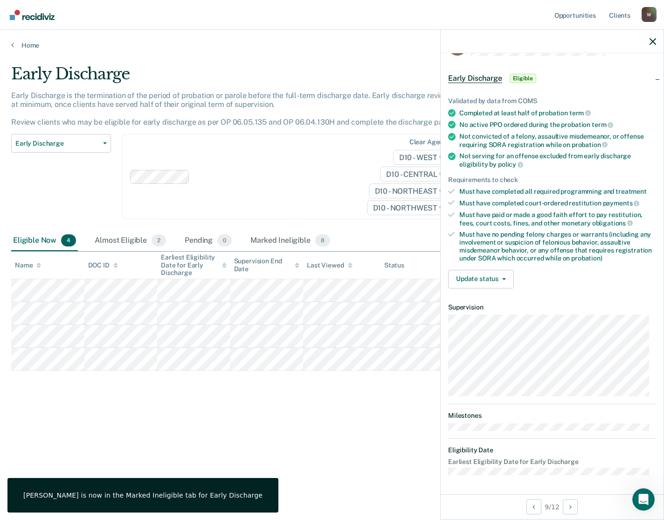
scroll to position [27, 0]
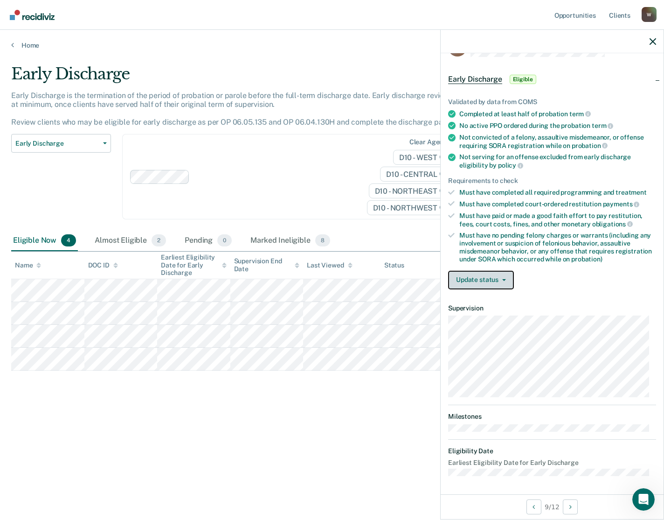
click at [489, 280] on button "Update status" at bounding box center [481, 280] width 66 height 19
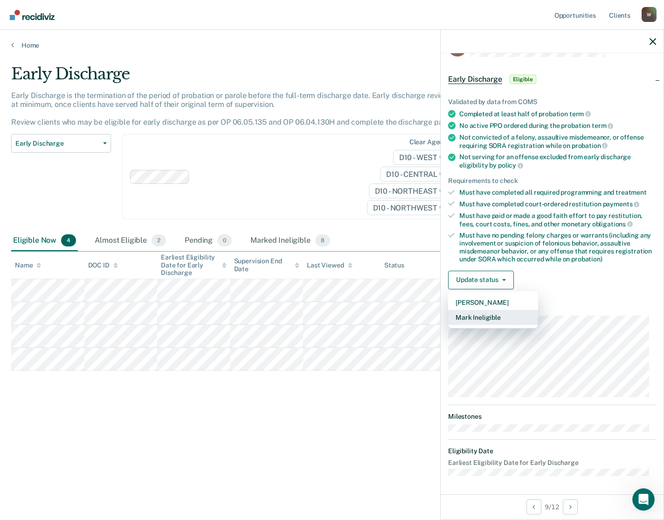
click at [492, 315] on button "Mark Ineligible" at bounding box center [493, 317] width 90 height 15
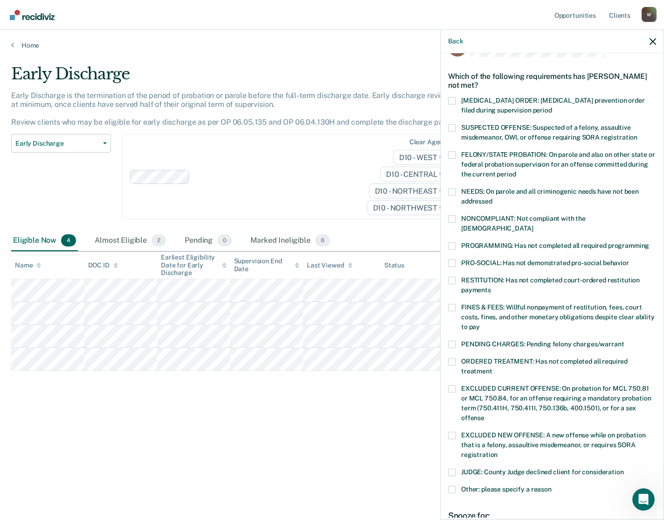
click at [453, 221] on span at bounding box center [451, 218] width 7 height 7
click at [533, 225] on input "NONCOMPLIANT: Not compliant with the [DEMOGRAPHIC_DATA]" at bounding box center [533, 225] width 0 height 0
click at [453, 242] on span at bounding box center [451, 245] width 7 height 7
click at [649, 242] on input "PROGRAMMING: Has not completed all required programming" at bounding box center [649, 242] width 0 height 0
click at [451, 259] on span at bounding box center [451, 262] width 7 height 7
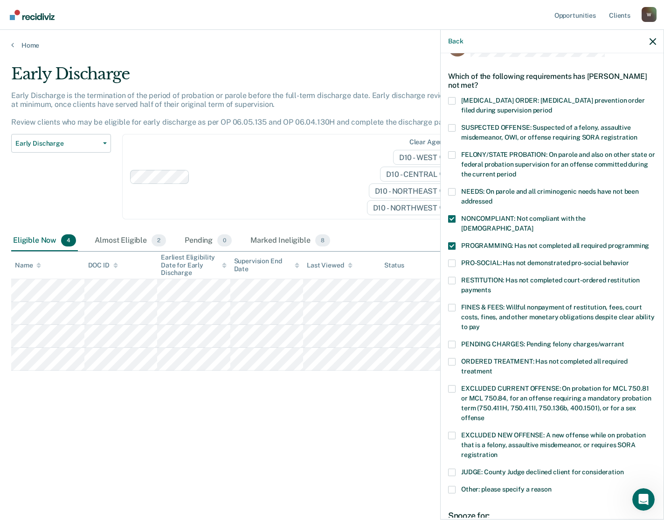
click at [629, 259] on input "PRO-SOCIAL: Has not demonstrated pro-social behavior" at bounding box center [629, 259] width 0 height 0
click at [452, 304] on span at bounding box center [451, 307] width 7 height 7
click at [480, 323] on input "FINES & FEES: Willful nonpayment of restitution, fees, court costs, fines, and …" at bounding box center [480, 323] width 0 height 0
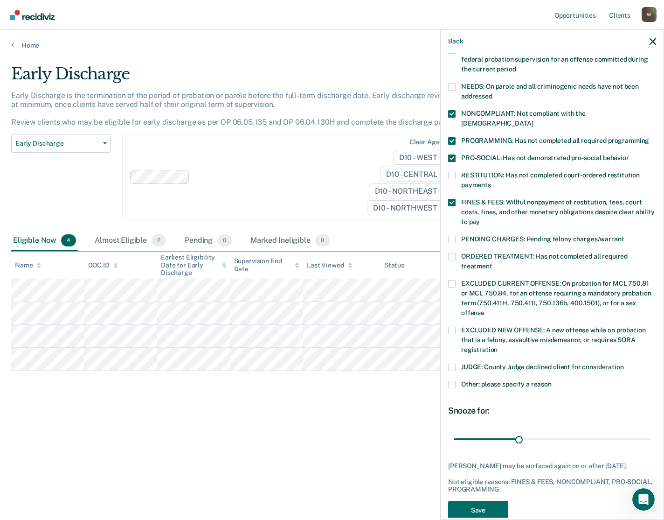
scroll to position [140, 0]
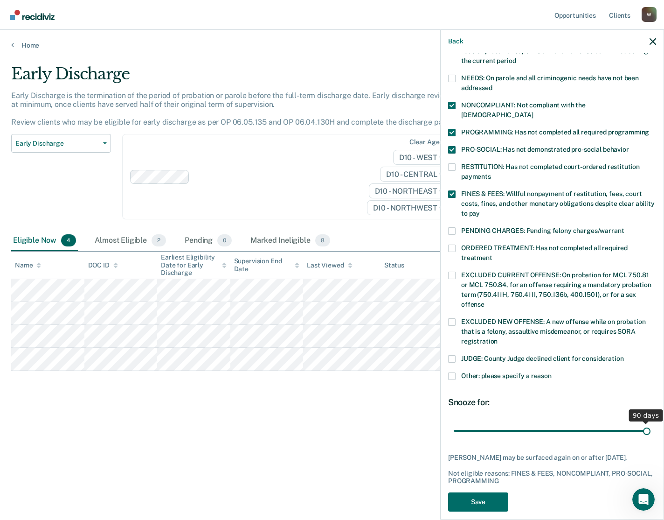
drag, startPoint x: 515, startPoint y: 420, endPoint x: 649, endPoint y: 417, distance: 134.4
type input "90"
click at [649, 422] on input "range" at bounding box center [552, 430] width 197 height 16
click at [481, 495] on button "Save" at bounding box center [478, 501] width 60 height 19
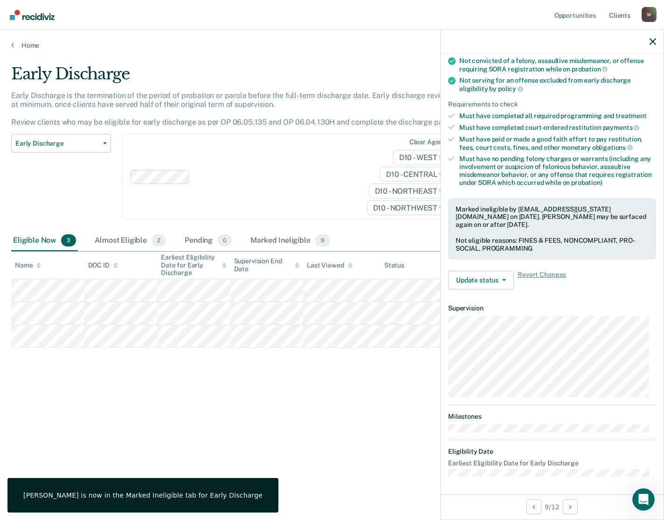
scroll to position [27, 0]
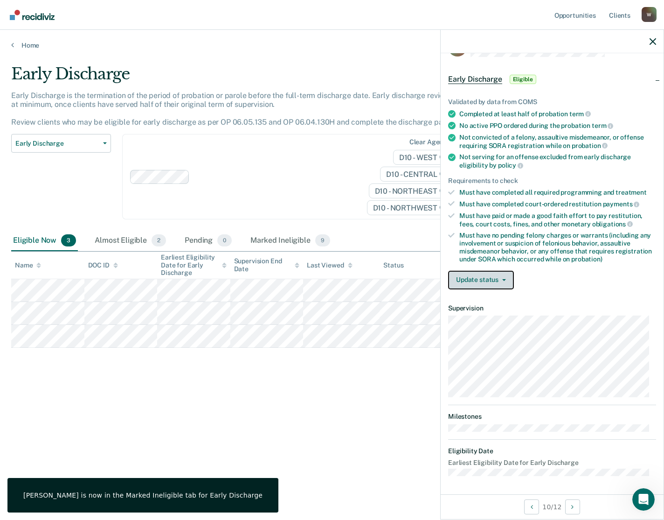
click at [486, 283] on button "Update status" at bounding box center [481, 280] width 66 height 19
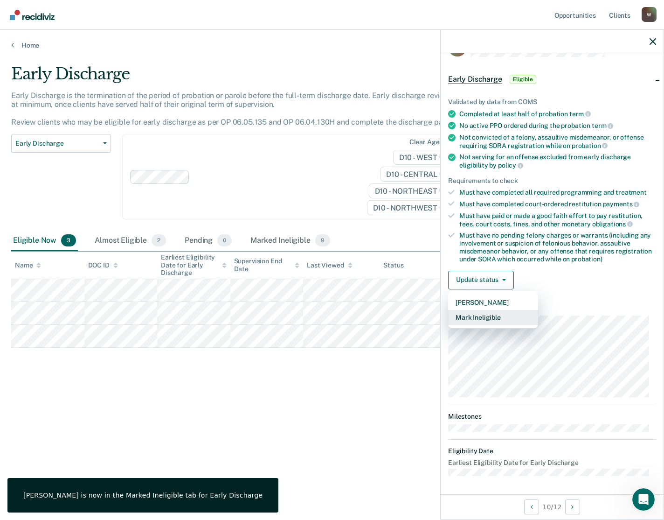
click at [492, 312] on button "Mark Ineligible" at bounding box center [493, 317] width 90 height 15
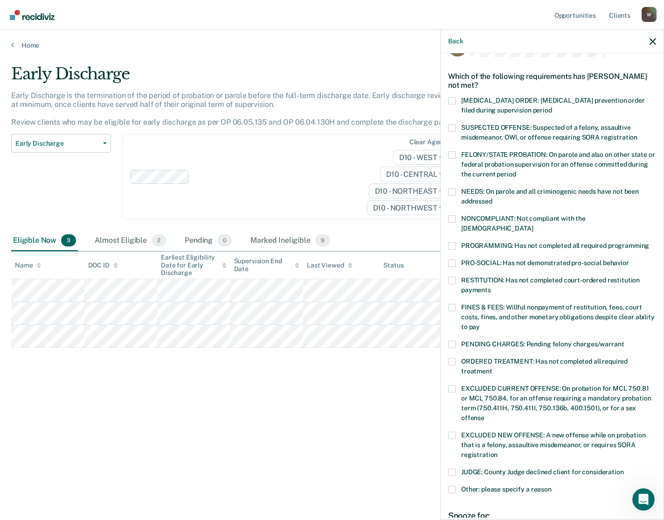
click at [451, 220] on span at bounding box center [451, 218] width 7 height 7
click at [533, 225] on input "NONCOMPLIANT: Not compliant with the [DEMOGRAPHIC_DATA]" at bounding box center [533, 225] width 0 height 0
click at [452, 242] on span at bounding box center [451, 245] width 7 height 7
click at [649, 242] on input "PROGRAMMING: Has not completed all required programming" at bounding box center [649, 242] width 0 height 0
click at [452, 358] on span at bounding box center [451, 361] width 7 height 7
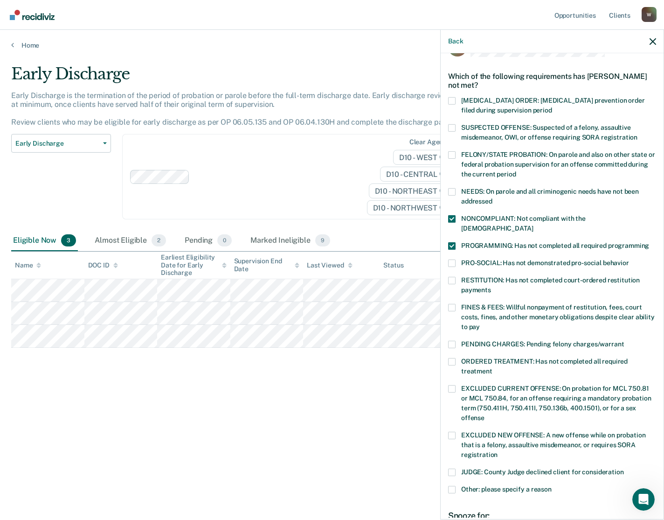
click at [493, 368] on input "ORDERED TREATMENT: Has not completed all required treatment" at bounding box center [493, 368] width 0 height 0
click at [453, 259] on span at bounding box center [451, 262] width 7 height 7
click at [629, 259] on input "PRO-SOCIAL: Has not demonstrated pro-social behavior" at bounding box center [629, 259] width 0 height 0
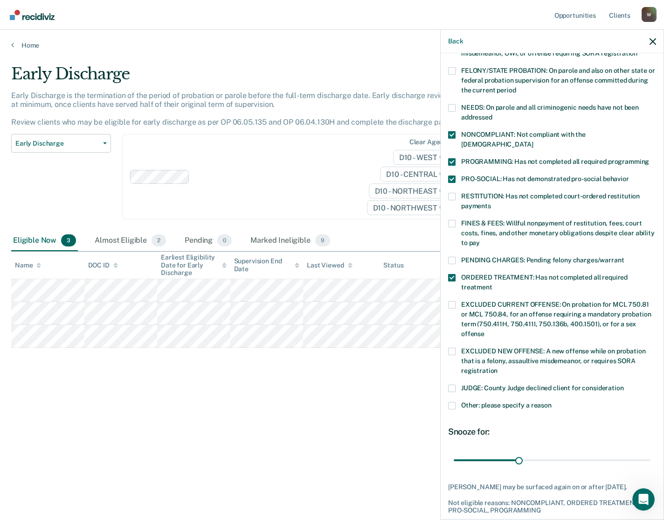
scroll to position [140, 0]
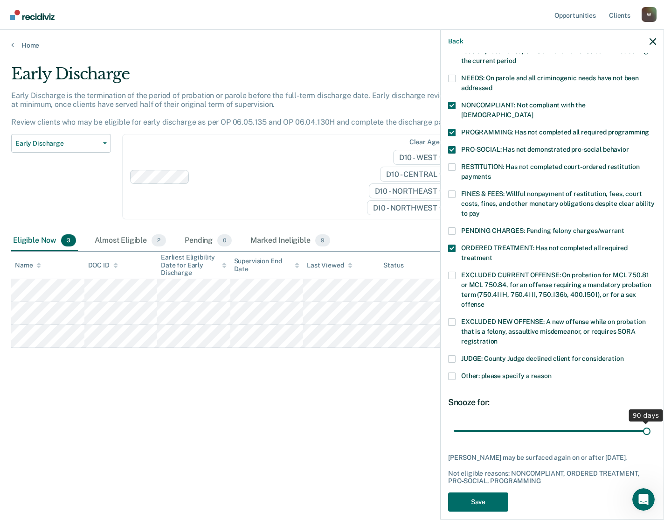
drag, startPoint x: 518, startPoint y: 419, endPoint x: 670, endPoint y: 415, distance: 152.6
type input "90"
click at [651, 422] on input "range" at bounding box center [552, 430] width 197 height 16
click at [490, 499] on button "Save" at bounding box center [478, 501] width 60 height 19
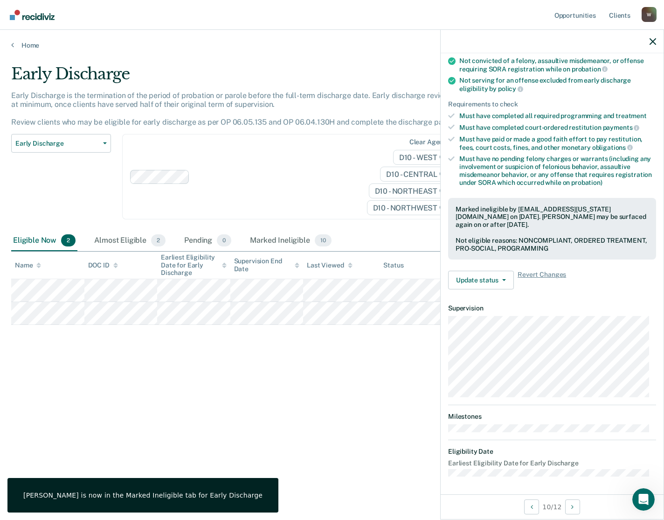
scroll to position [27, 0]
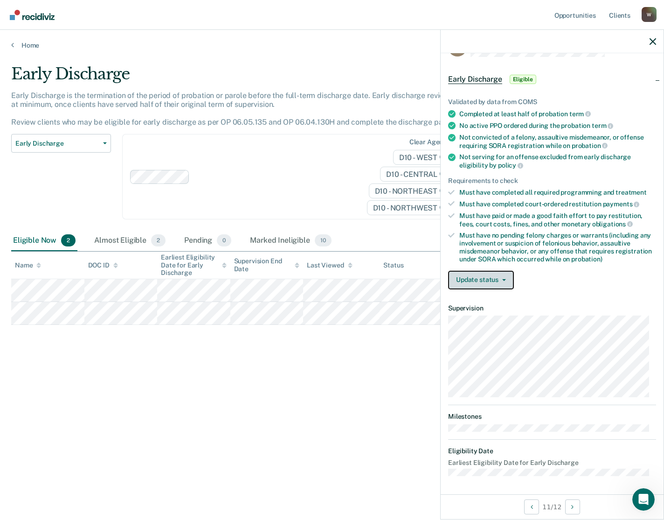
click at [484, 278] on button "Update status" at bounding box center [481, 280] width 66 height 19
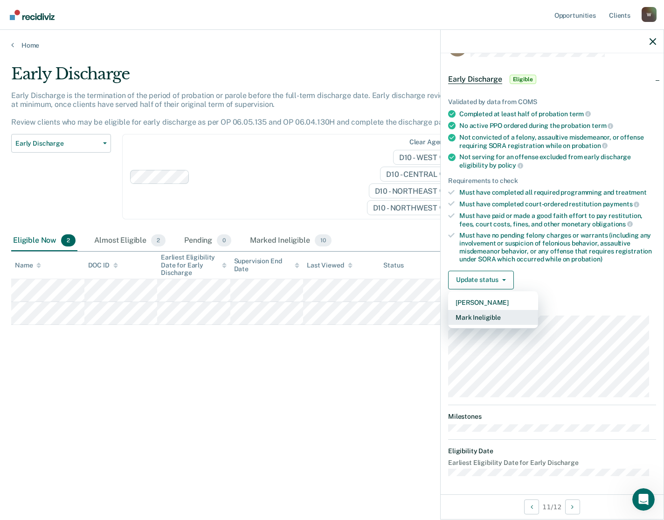
click at [501, 316] on button "Mark Ineligible" at bounding box center [493, 317] width 90 height 15
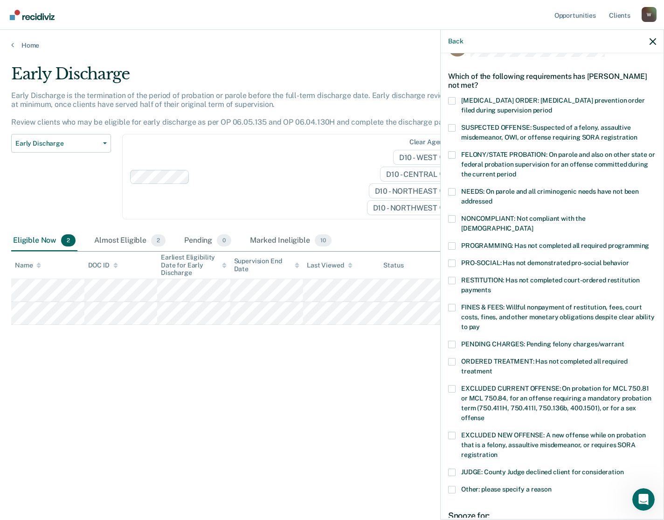
click at [455, 242] on span at bounding box center [451, 245] width 7 height 7
click at [649, 242] on input "PROGRAMMING: Has not completed all required programming" at bounding box center [649, 242] width 0 height 0
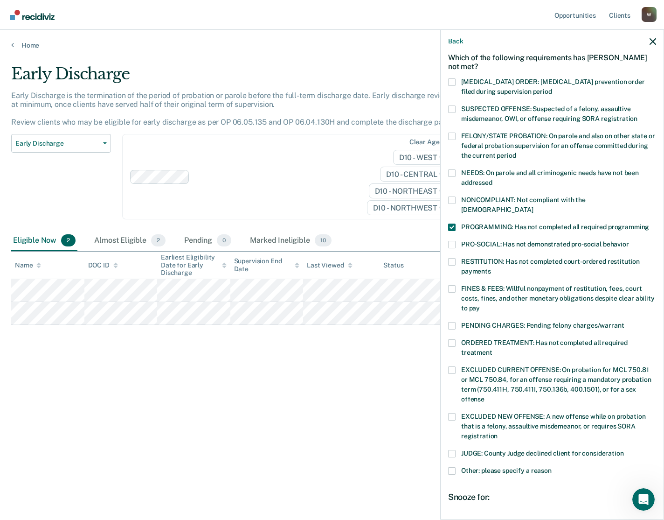
scroll to position [140, 0]
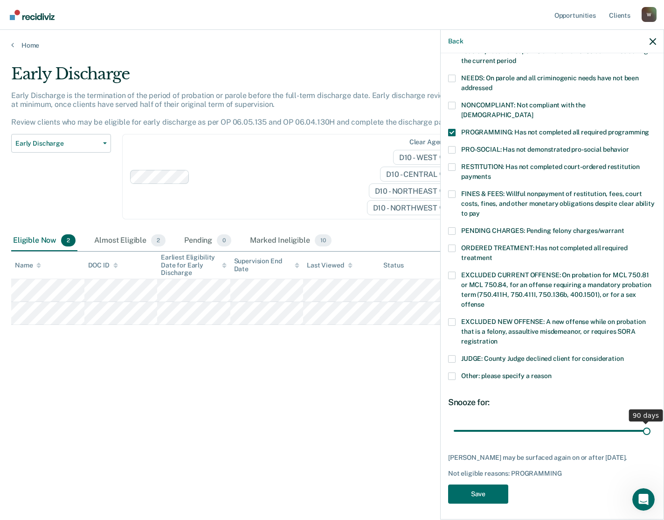
drag, startPoint x: 516, startPoint y: 416, endPoint x: 670, endPoint y: 412, distance: 154.0
type input "90"
click at [651, 422] on input "range" at bounding box center [552, 430] width 197 height 16
click at [469, 488] on button "Save" at bounding box center [478, 493] width 60 height 19
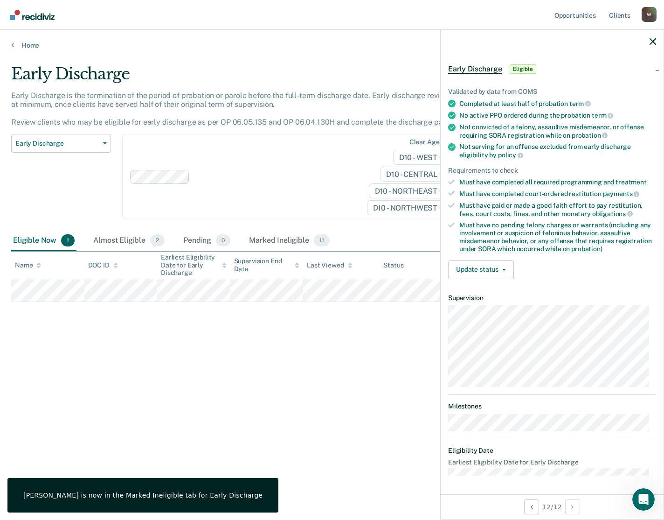
scroll to position [36, 0]
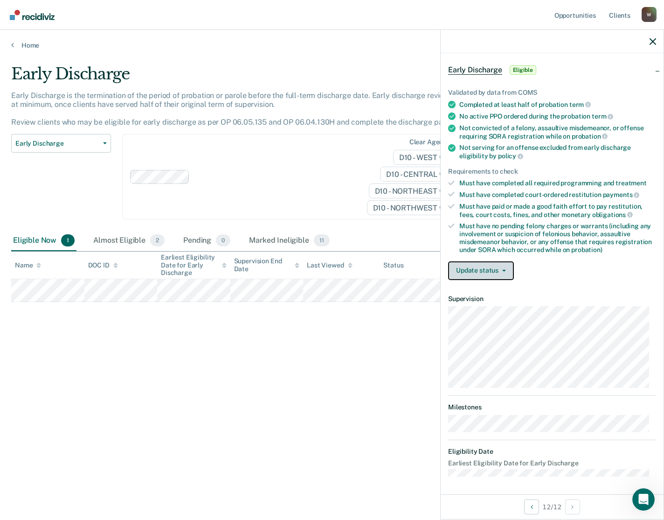
click at [480, 269] on button "Update status" at bounding box center [481, 270] width 66 height 19
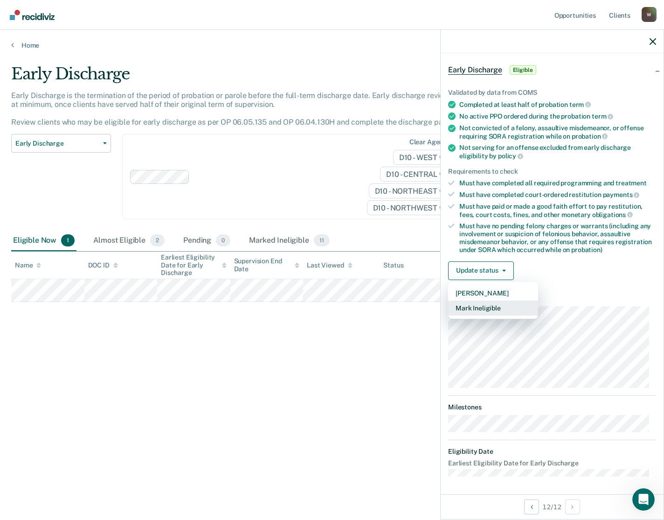
click at [493, 304] on button "Mark Ineligible" at bounding box center [493, 307] width 90 height 15
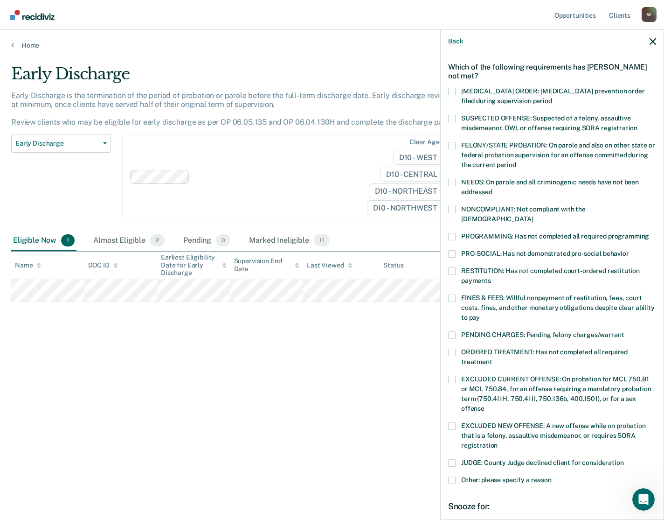
click at [449, 459] on span at bounding box center [451, 462] width 7 height 7
click at [624, 459] on input "JUDGE: County Judge declined client for consideration" at bounding box center [624, 459] width 0 height 0
click at [449, 459] on span at bounding box center [451, 462] width 7 height 7
click at [624, 459] on input "JUDGE: County Judge declined client for consideration" at bounding box center [624, 459] width 0 height 0
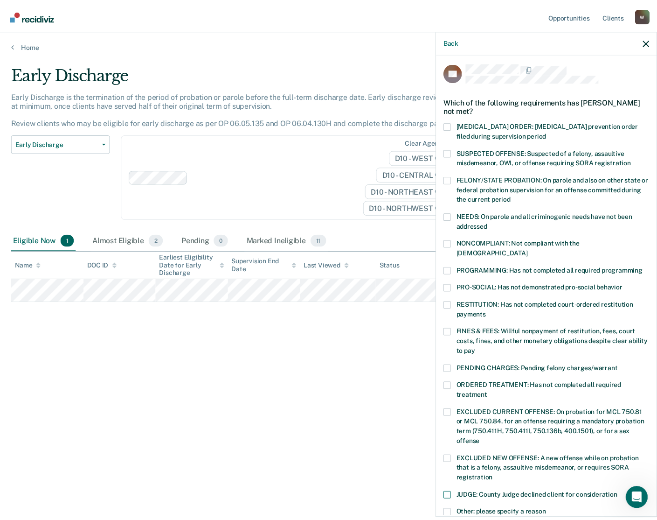
scroll to position [0, 0]
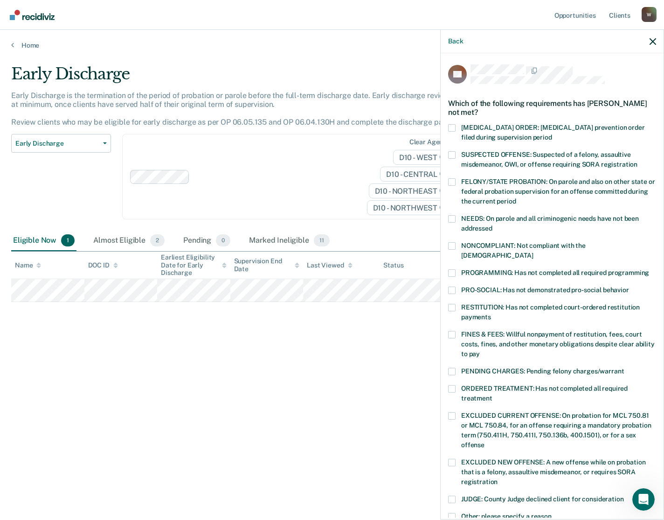
click at [446, 42] on div "Back" at bounding box center [552, 41] width 223 height 23
click at [448, 42] on div "Back" at bounding box center [552, 41] width 223 height 23
click at [453, 42] on button "Back" at bounding box center [455, 41] width 15 height 8
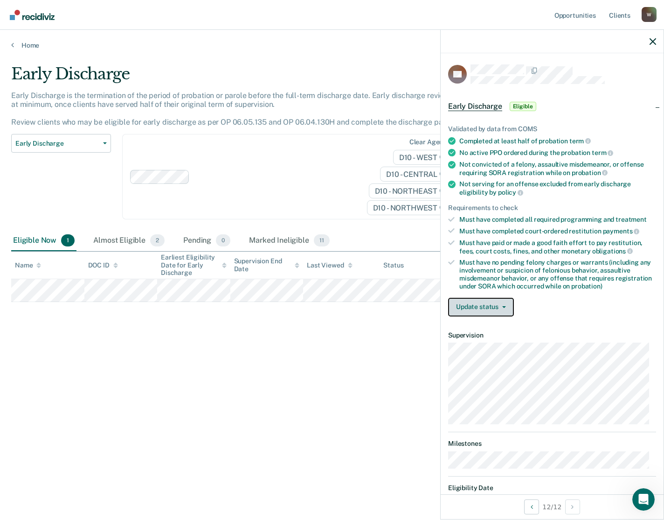
click at [505, 306] on icon "button" at bounding box center [504, 307] width 4 height 2
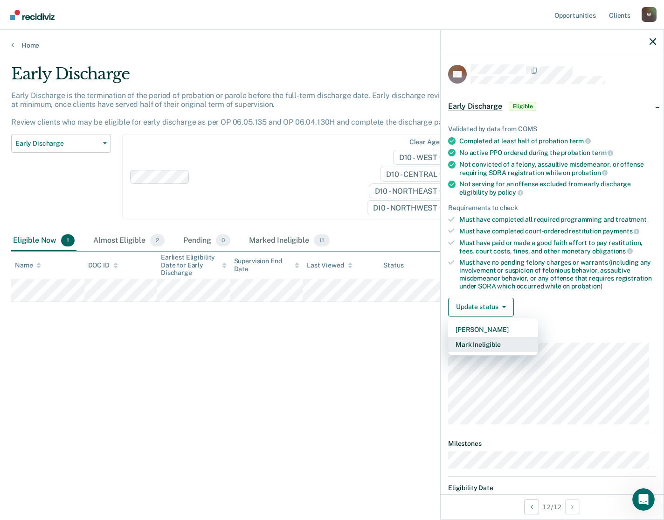
click at [492, 344] on button "Mark Ineligible" at bounding box center [493, 344] width 90 height 15
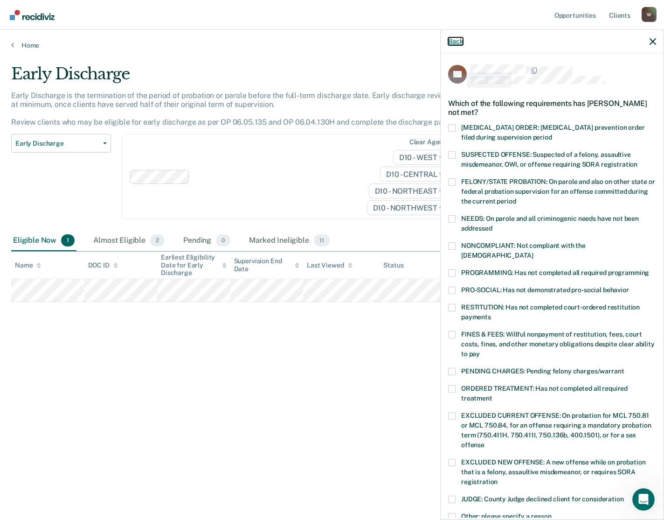
click at [458, 40] on button "Back" at bounding box center [455, 41] width 15 height 8
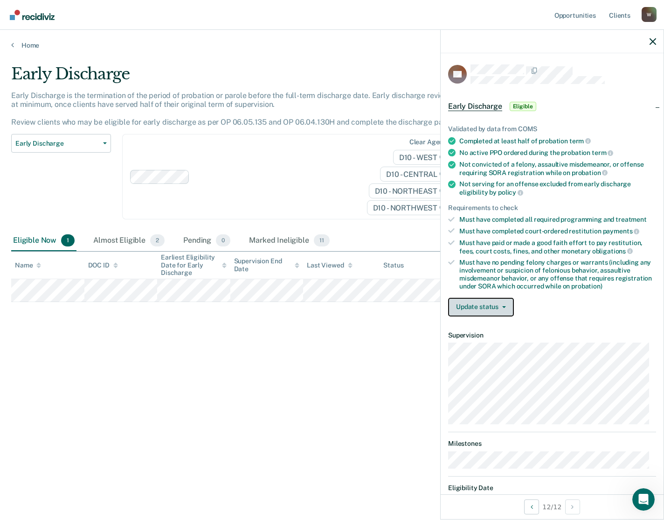
click at [481, 309] on button "Update status" at bounding box center [481, 307] width 66 height 19
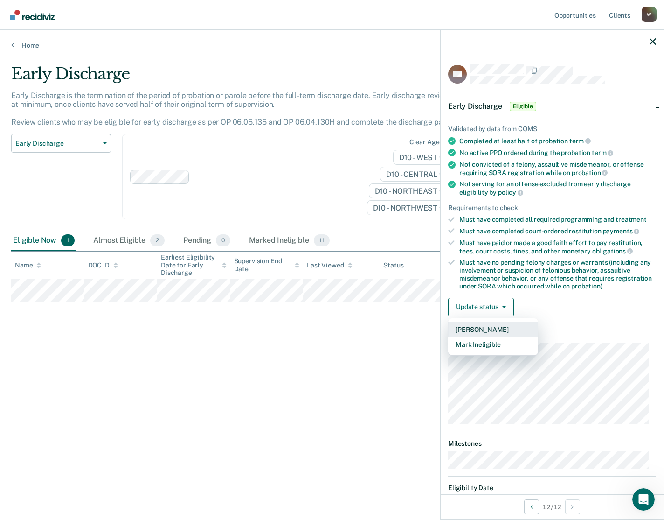
click at [487, 330] on button "[PERSON_NAME]" at bounding box center [493, 329] width 90 height 15
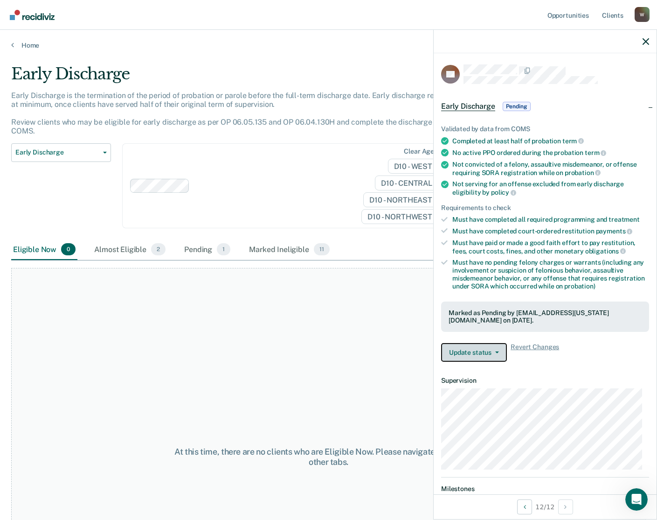
click at [474, 351] on button "Update status" at bounding box center [474, 352] width 66 height 19
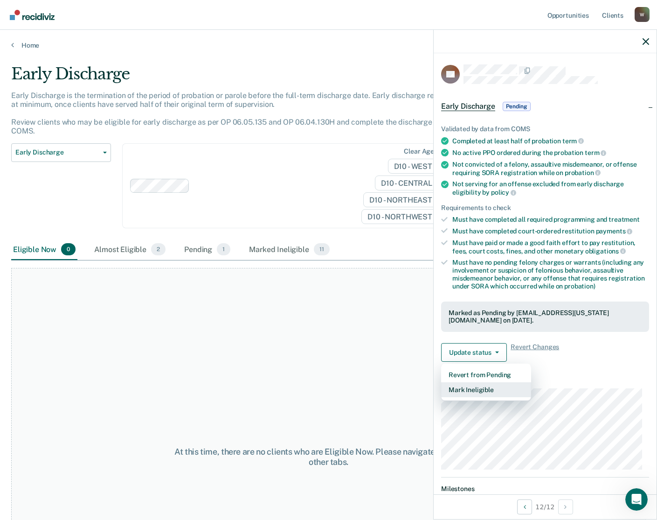
click at [474, 388] on button "Mark Ineligible" at bounding box center [486, 389] width 90 height 15
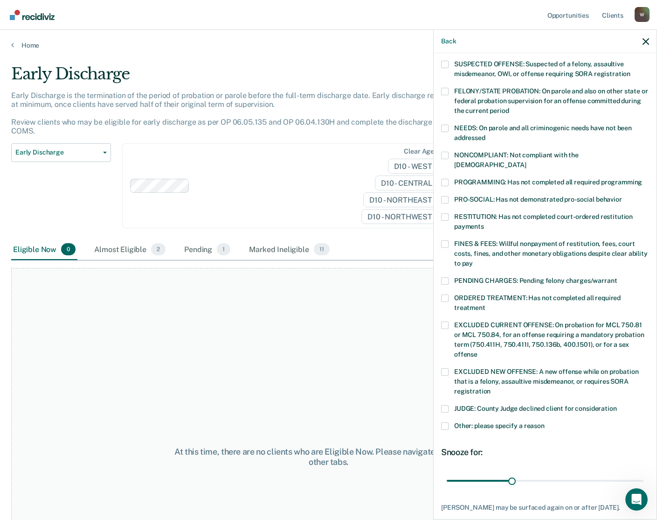
scroll to position [132, 0]
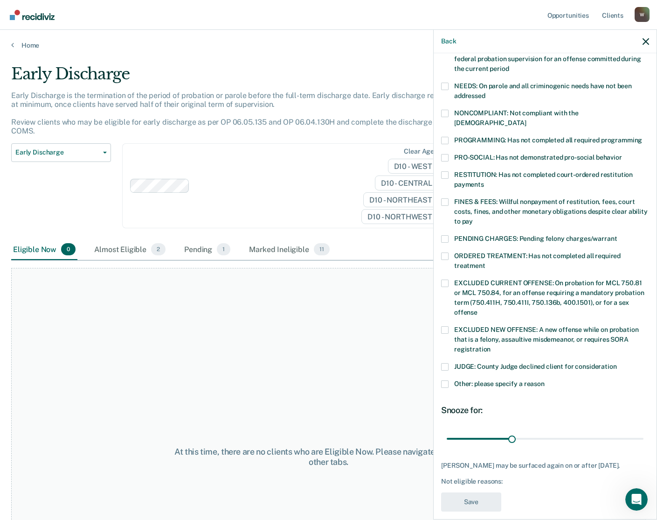
click at [440, 370] on div "ED Which of the following requirements has [PERSON_NAME] not met? [MEDICAL_DATA…" at bounding box center [545, 285] width 223 height 464
click at [446, 380] on span at bounding box center [444, 383] width 7 height 7
click at [545, 380] on input "Other: please specify a reason" at bounding box center [545, 380] width 0 height 0
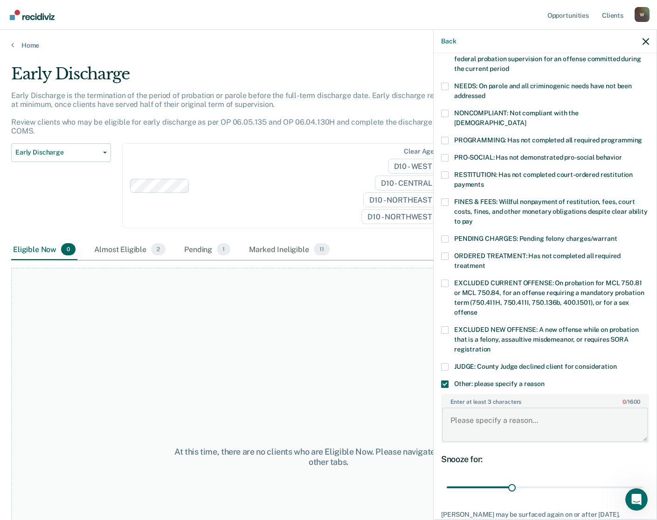
click at [462, 410] on textarea "Enter at least 3 characters 0 / 1600" at bounding box center [545, 424] width 206 height 35
type textarea "Pending out of county court approval"
drag, startPoint x: 529, startPoint y: 474, endPoint x: 661, endPoint y: 468, distance: 131.7
type input "90"
click at [644, 479] on input "range" at bounding box center [545, 487] width 197 height 16
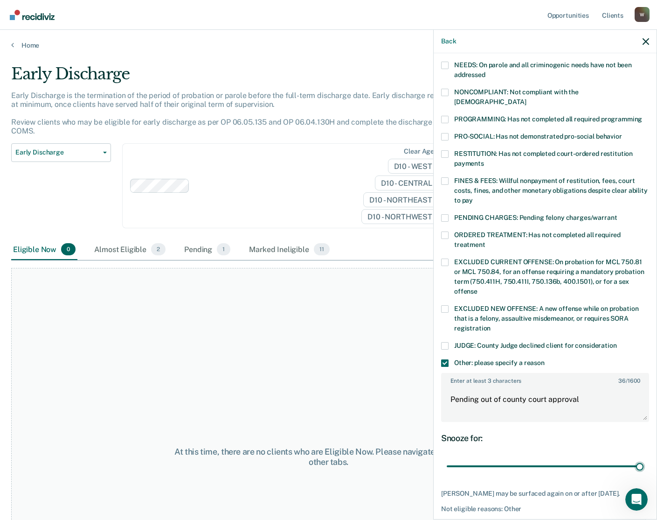
scroll to position [189, 0]
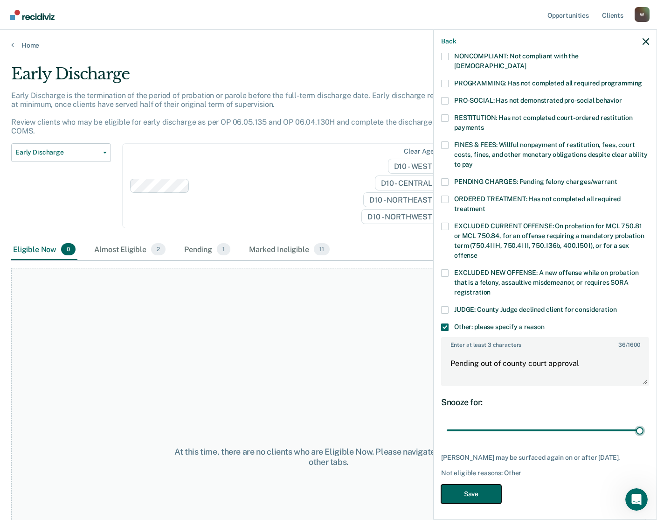
click at [480, 489] on button "Save" at bounding box center [471, 493] width 60 height 19
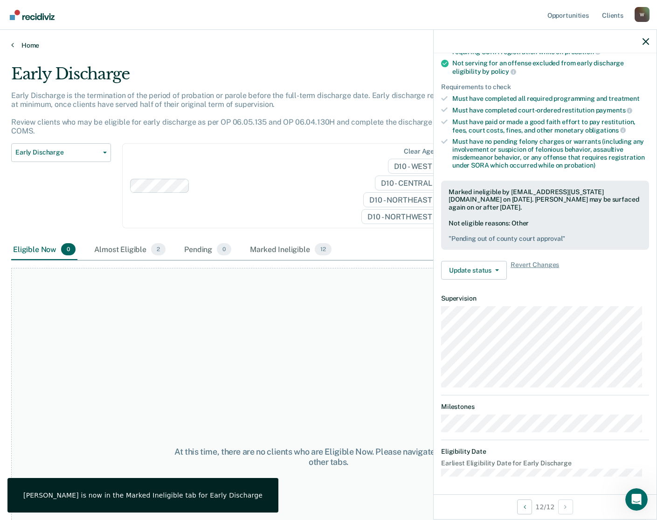
click at [24, 47] on link "Home" at bounding box center [328, 45] width 635 height 8
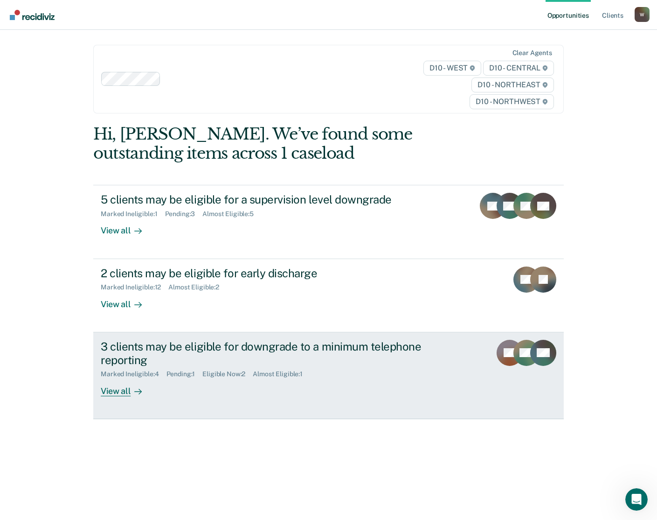
click at [119, 391] on div "View all" at bounding box center [127, 387] width 52 height 18
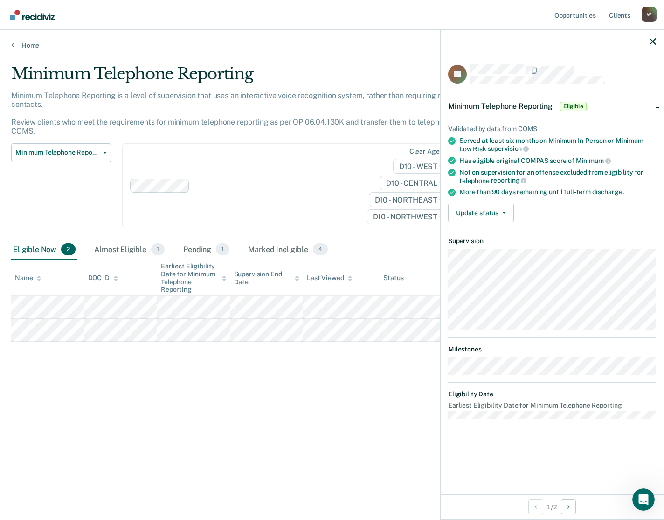
click at [100, 459] on div "Minimum Telephone Reporting Minimum Telephone Reporting is a level of supervisi…" at bounding box center [332, 271] width 642 height 415
click at [499, 207] on button "Update status" at bounding box center [481, 212] width 66 height 19
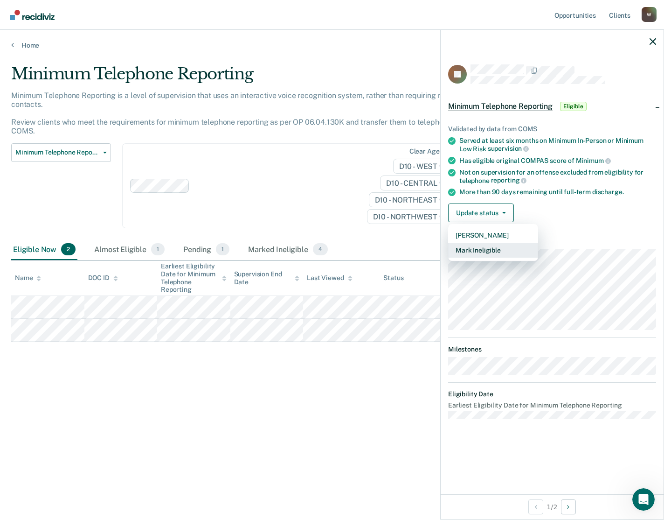
click at [495, 245] on button "Mark Ineligible" at bounding box center [493, 250] width 90 height 15
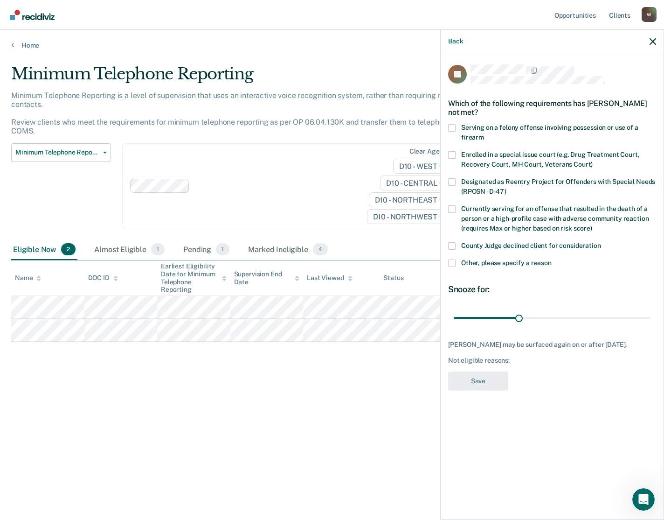
click at [454, 263] on span at bounding box center [451, 262] width 7 height 7
click at [552, 259] on input "Other, please specify a reason" at bounding box center [552, 259] width 0 height 0
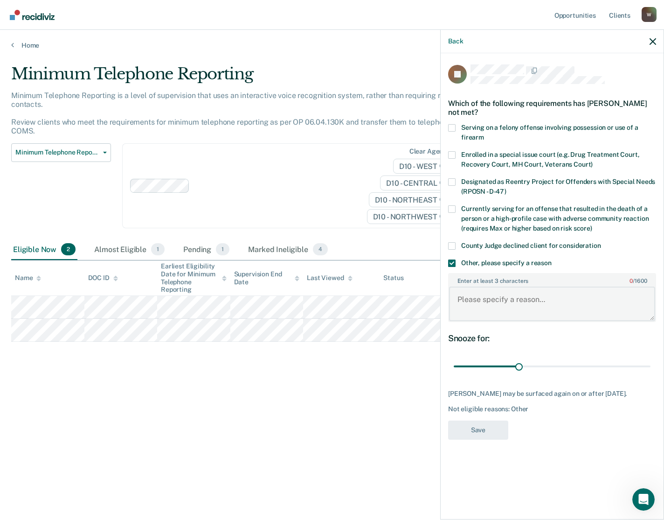
click at [475, 301] on textarea "Enter at least 3 characters 0 / 1600" at bounding box center [552, 303] width 206 height 35
type textarea "Def sentenced under [PERSON_NAME]"
click at [476, 430] on button "Save" at bounding box center [478, 429] width 60 height 19
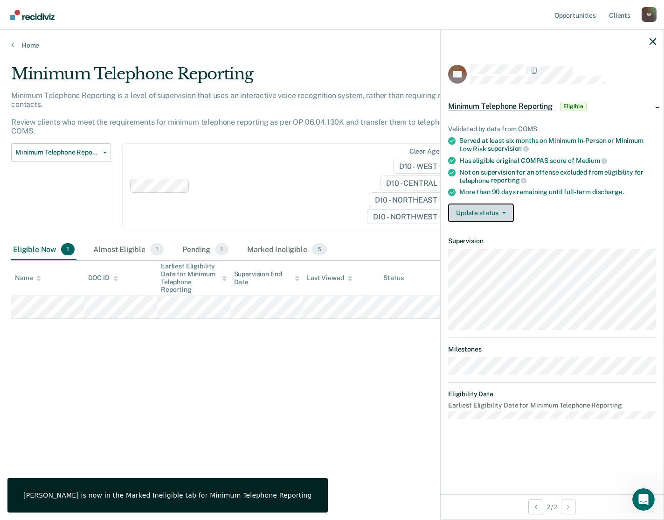
click at [494, 218] on button "Update status" at bounding box center [481, 212] width 66 height 19
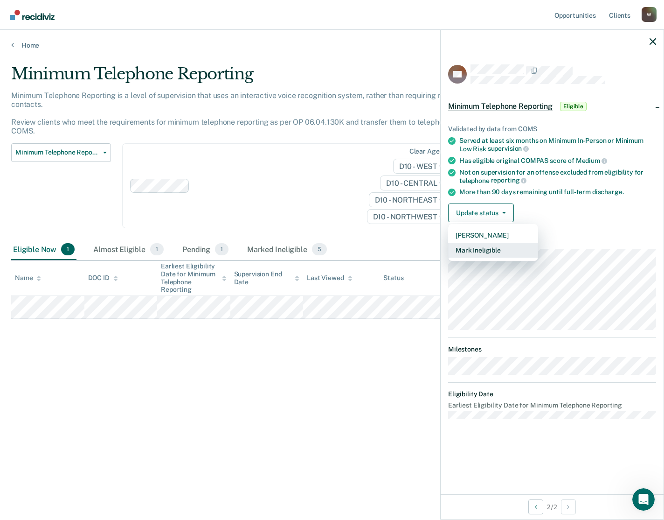
click at [495, 247] on button "Mark Ineligible" at bounding box center [493, 250] width 90 height 15
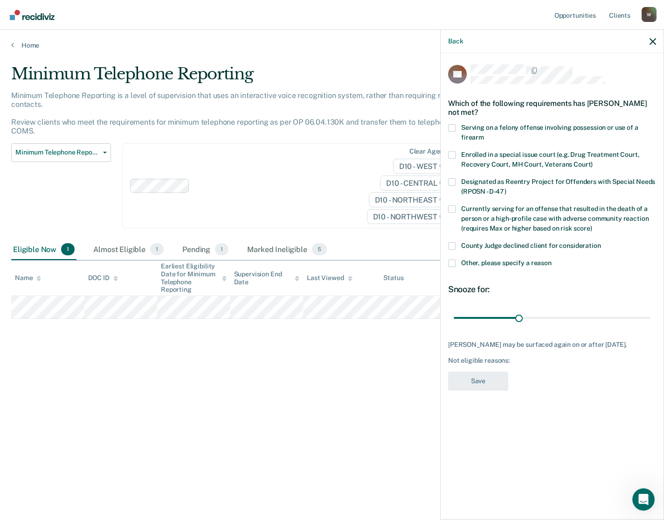
click at [454, 265] on span at bounding box center [451, 262] width 7 height 7
click at [552, 259] on input "Other, please specify a reason" at bounding box center [552, 259] width 0 height 0
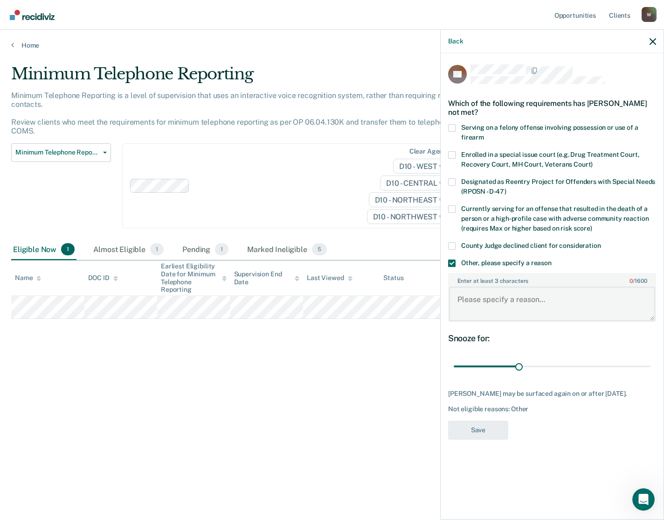
click at [487, 301] on textarea "Enter at least 3 characters 0 / 1600" at bounding box center [552, 303] width 206 height 35
type textarea "P"
type textarea "Def pending early discharge"
click at [494, 433] on button "Save" at bounding box center [478, 429] width 60 height 19
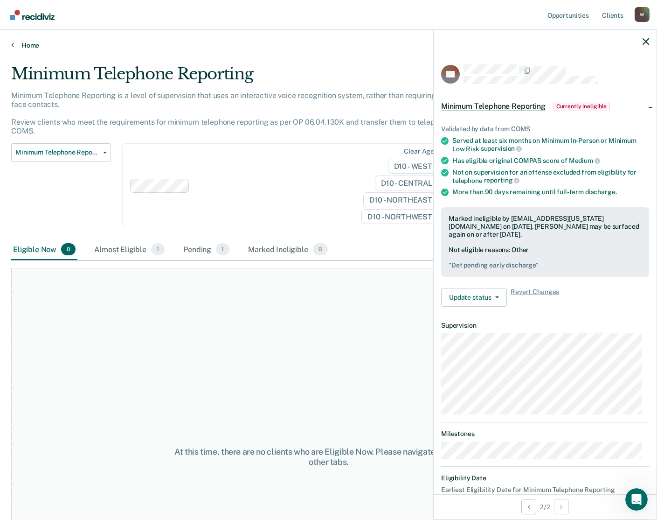
click at [18, 42] on link "Home" at bounding box center [328, 45] width 635 height 8
